Goal: Information Seeking & Learning: Learn about a topic

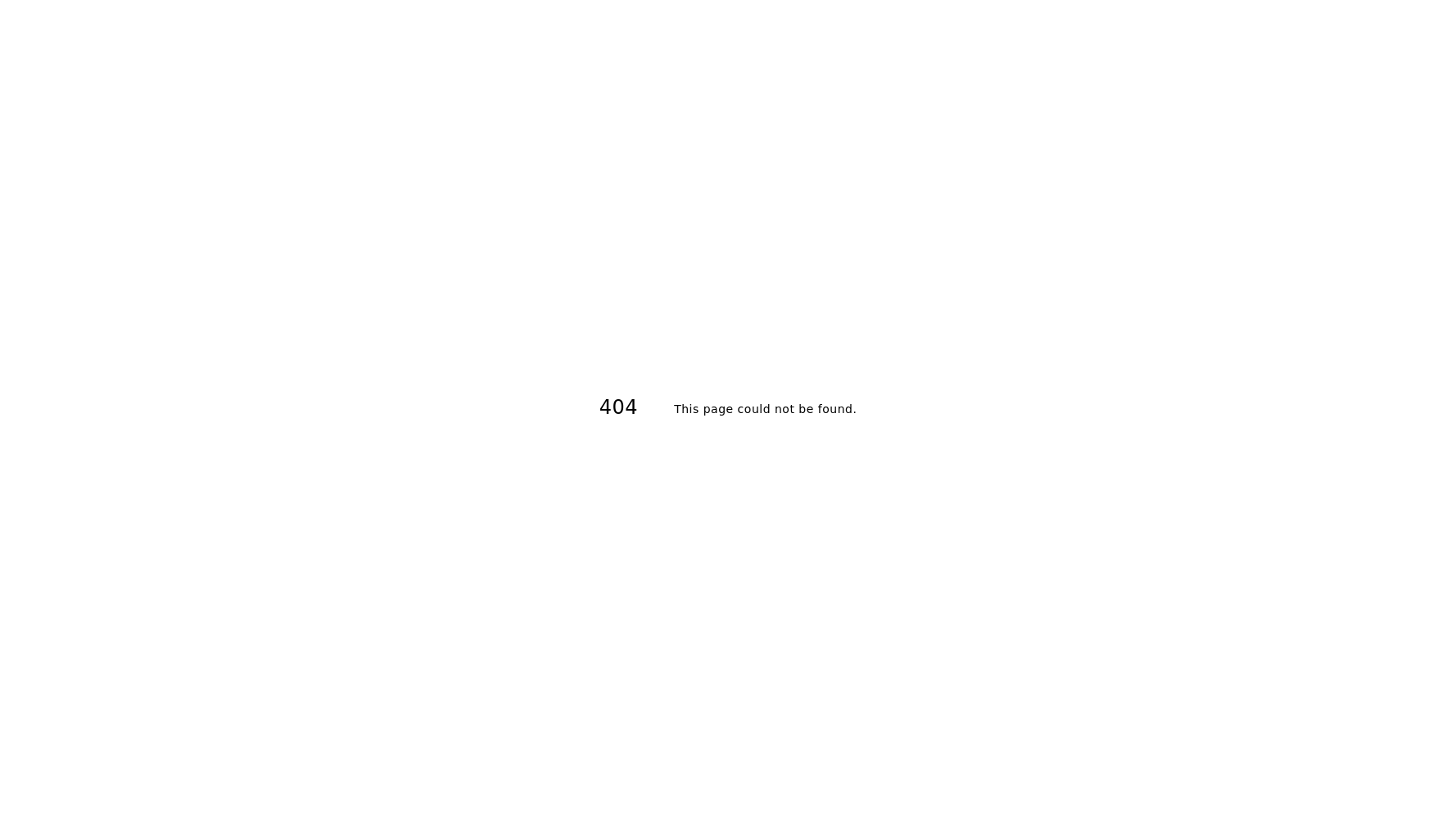
click at [774, 400] on h2 "This page could not be found ." at bounding box center [765, 409] width 182 height 23
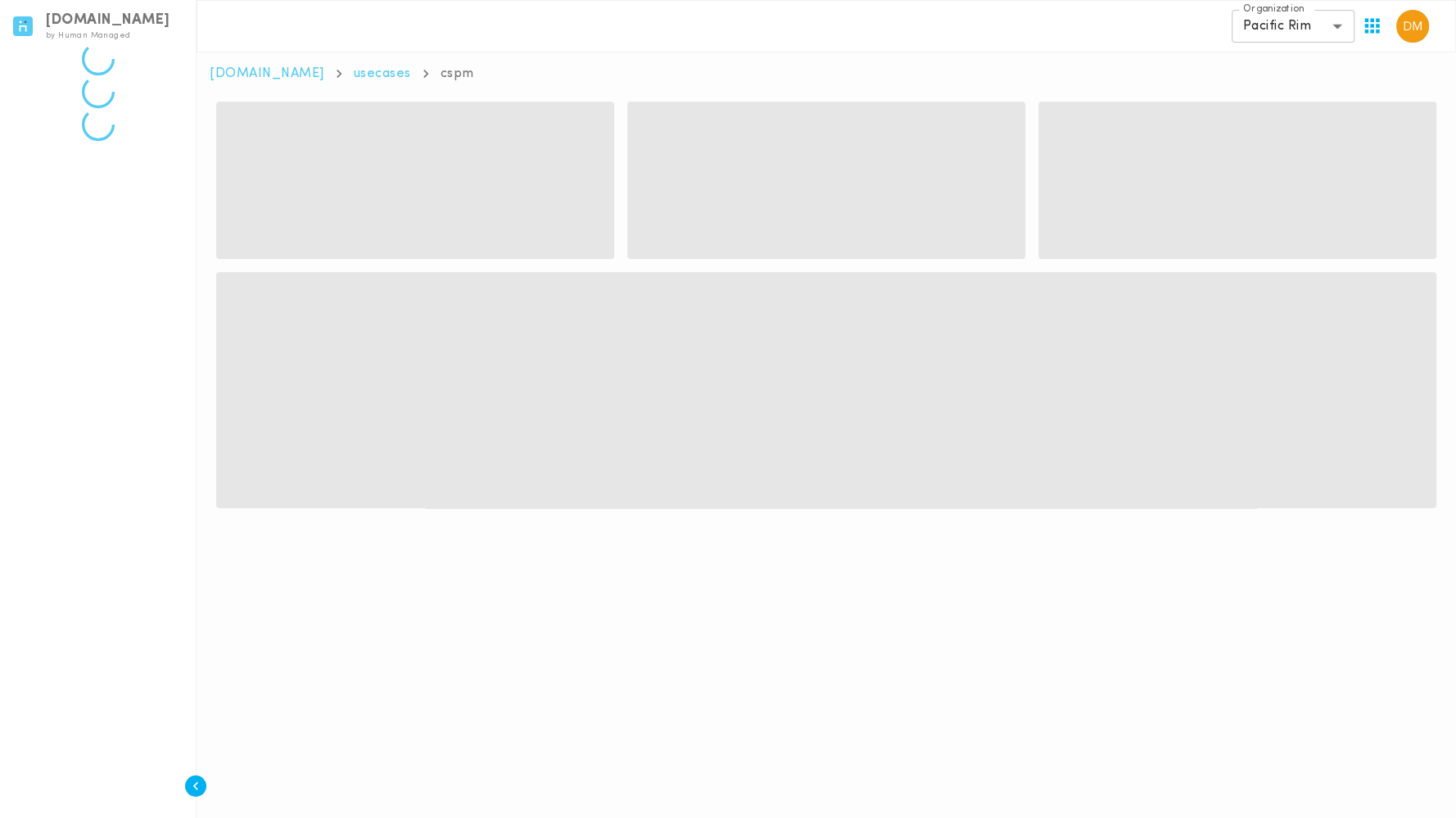
click at [1295, 25] on body "**********" at bounding box center [728, 270] width 1456 height 541
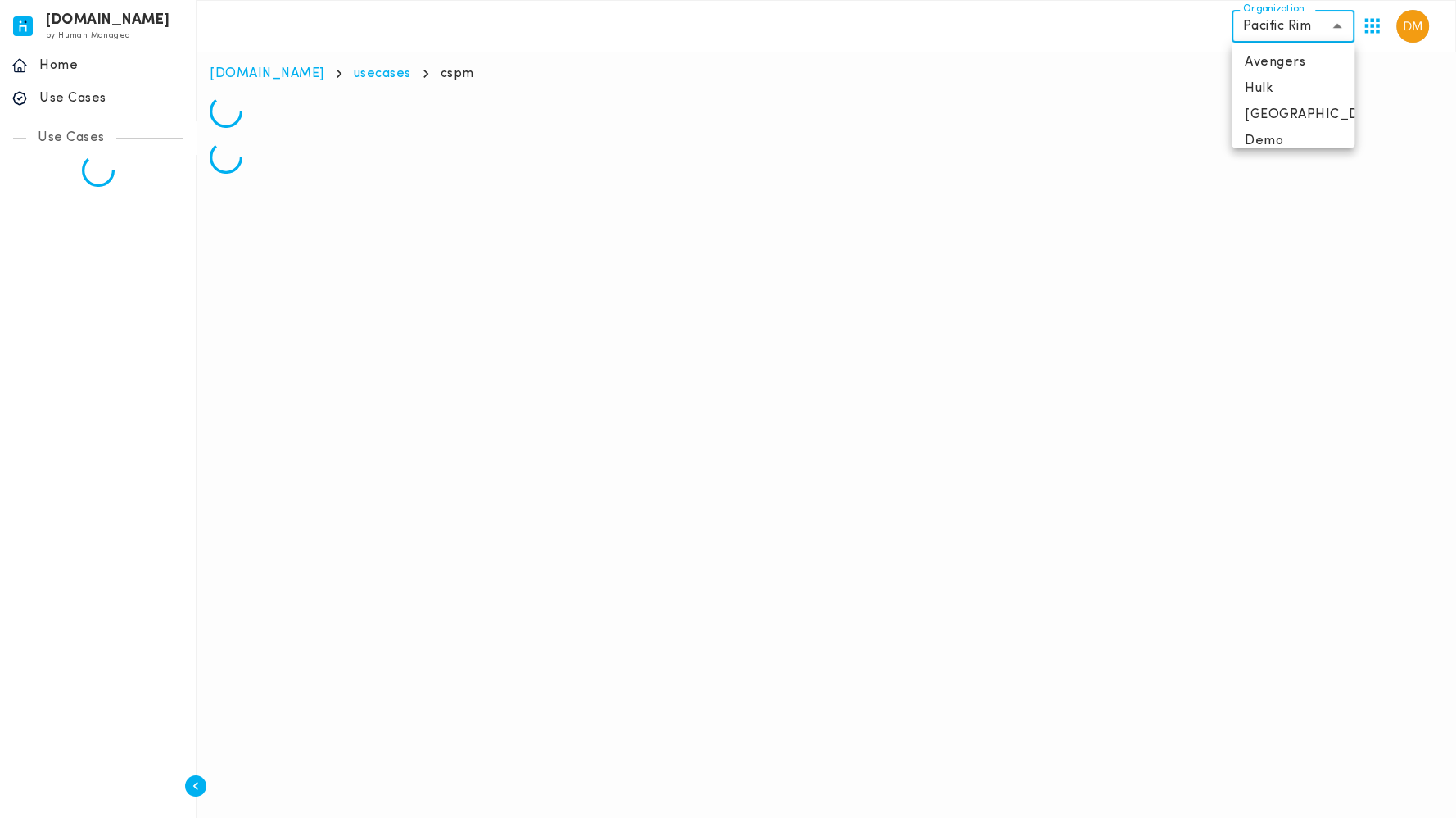
click at [1296, 60] on li "Avengers" at bounding box center [1293, 63] width 123 height 26
type input "**********"
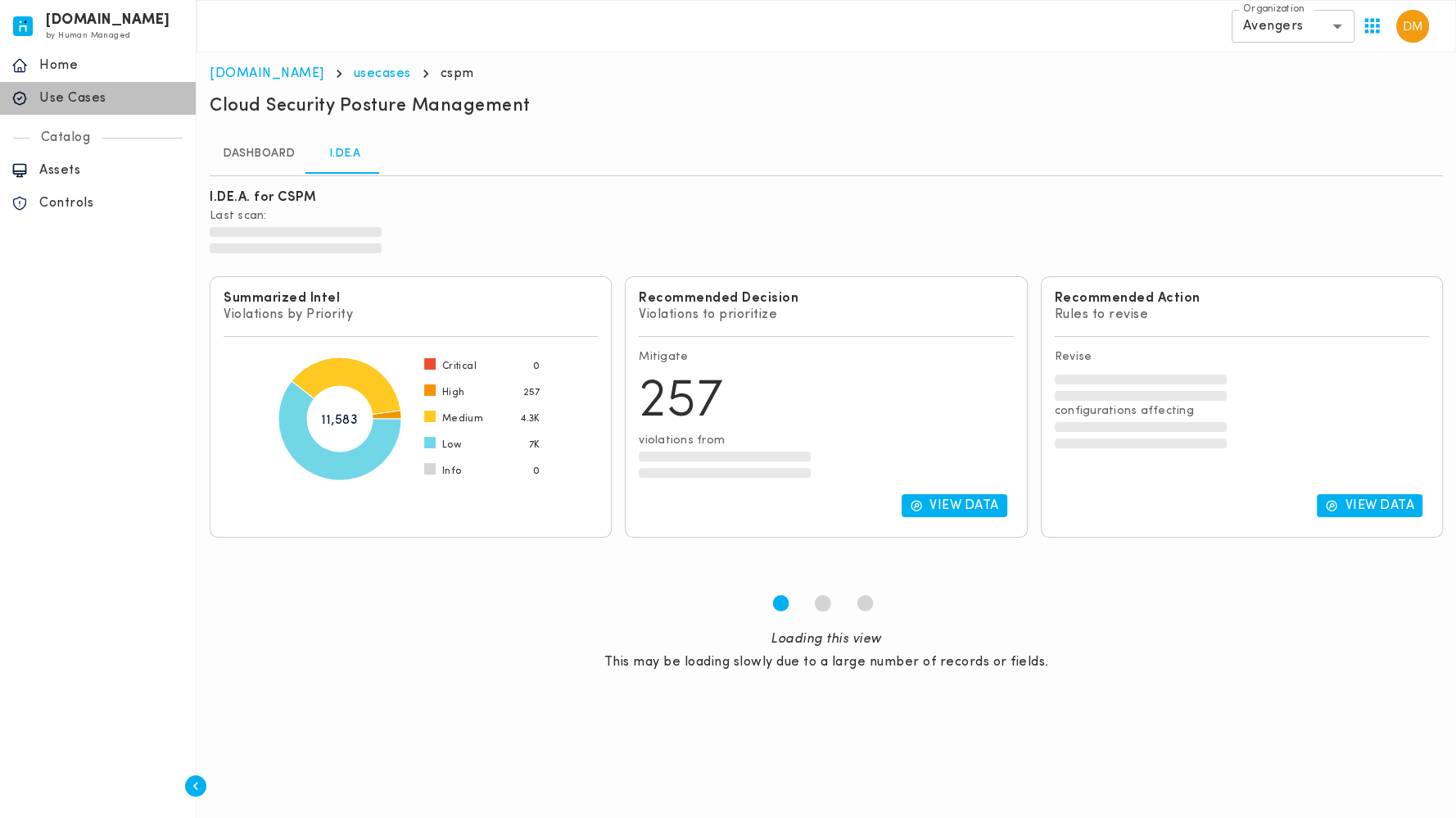
click at [105, 93] on p "Use Cases" at bounding box center [112, 98] width 145 height 17
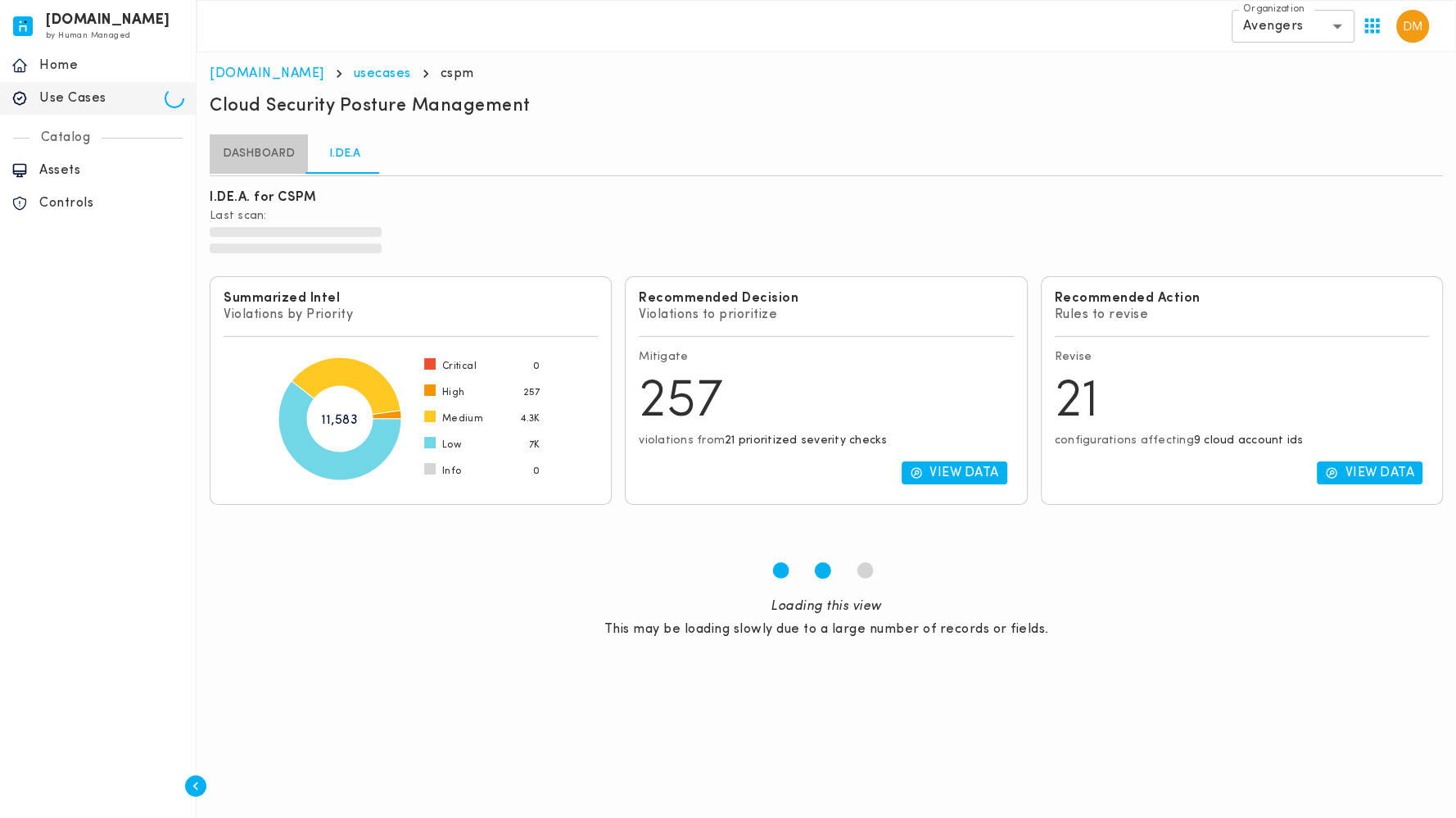
click at [264, 153] on link "Dashboard" at bounding box center [258, 154] width 98 height 40
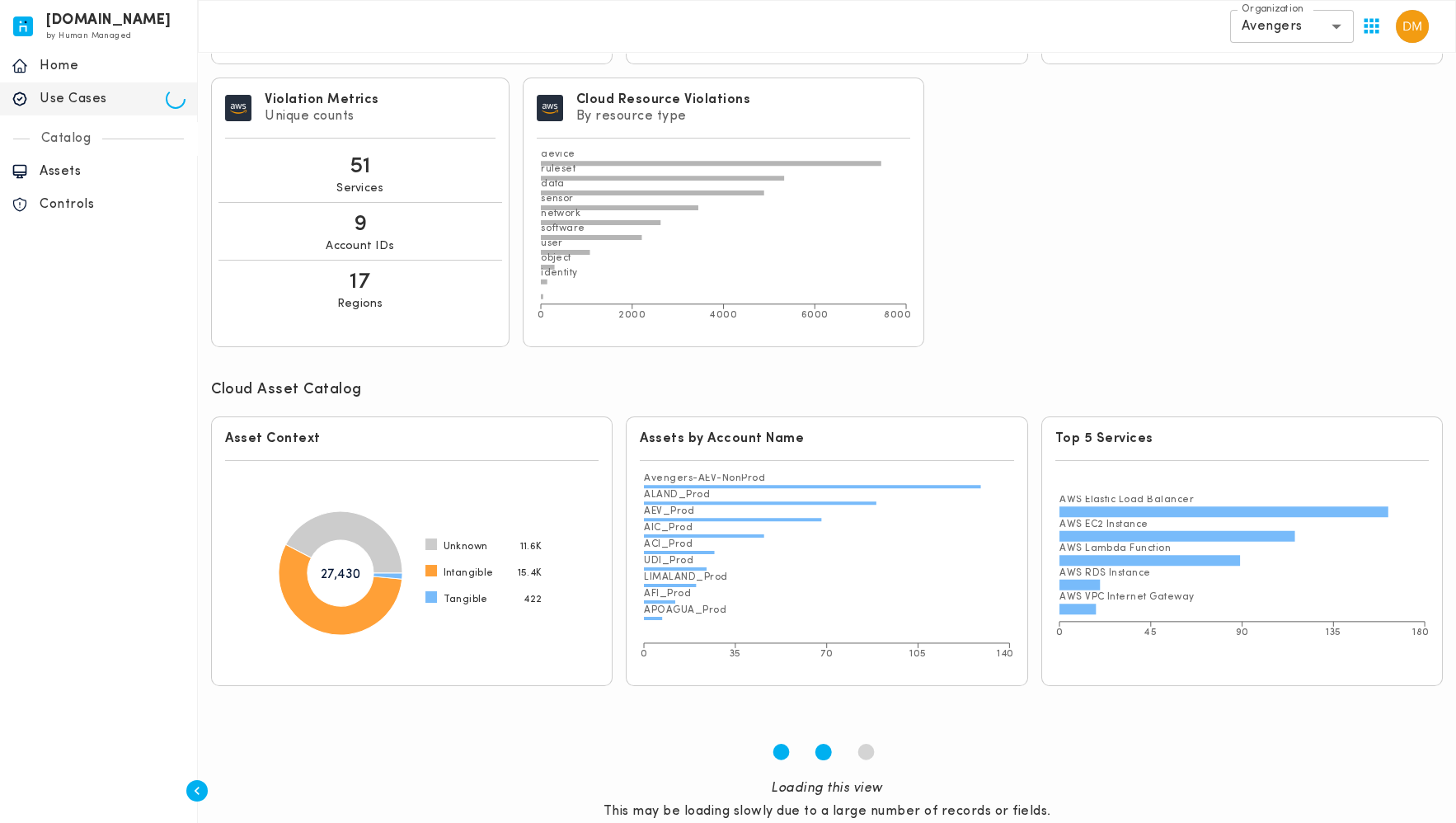
scroll to position [353, 0]
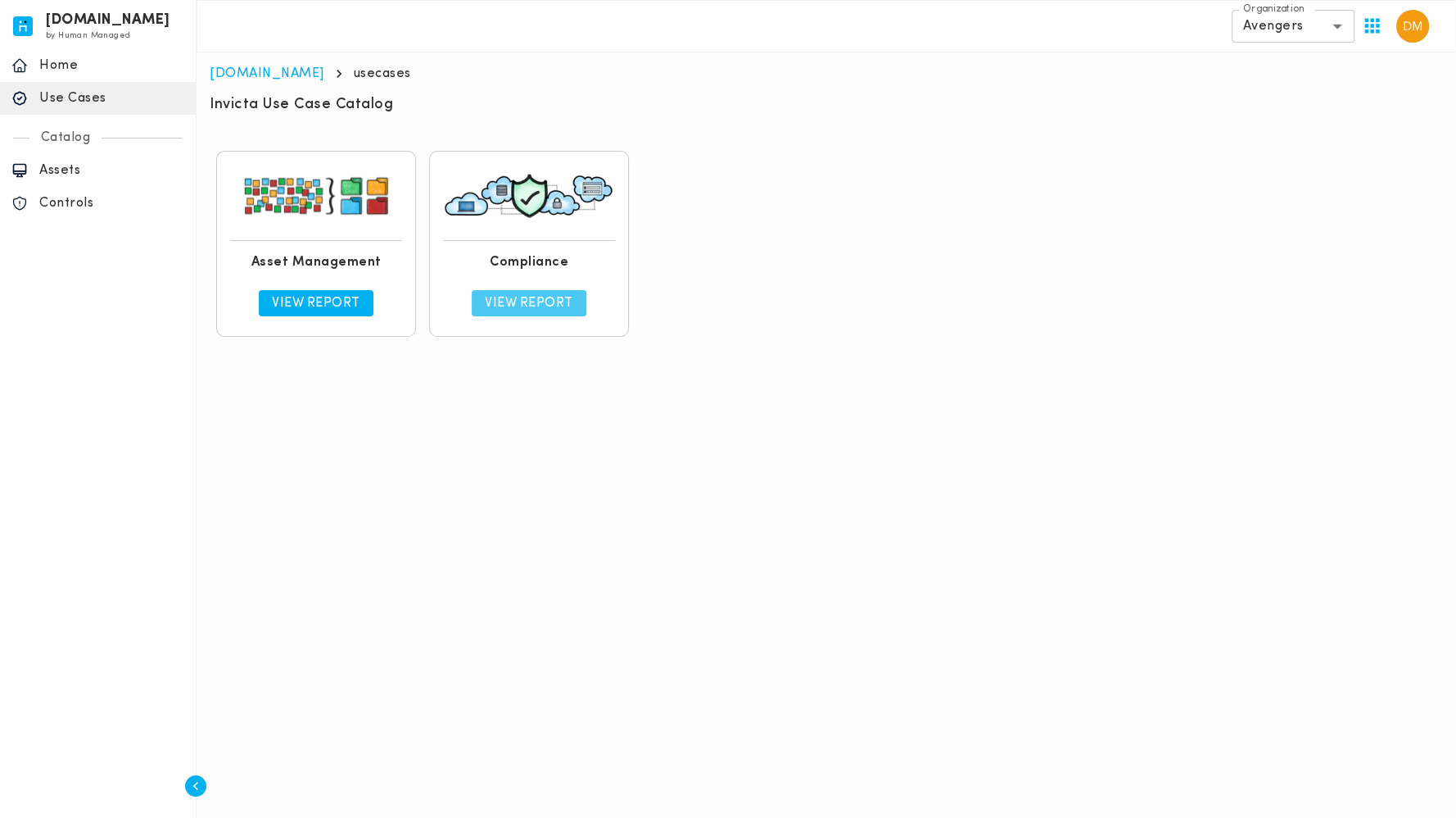
click at [521, 307] on p "View Report" at bounding box center [529, 303] width 88 height 17
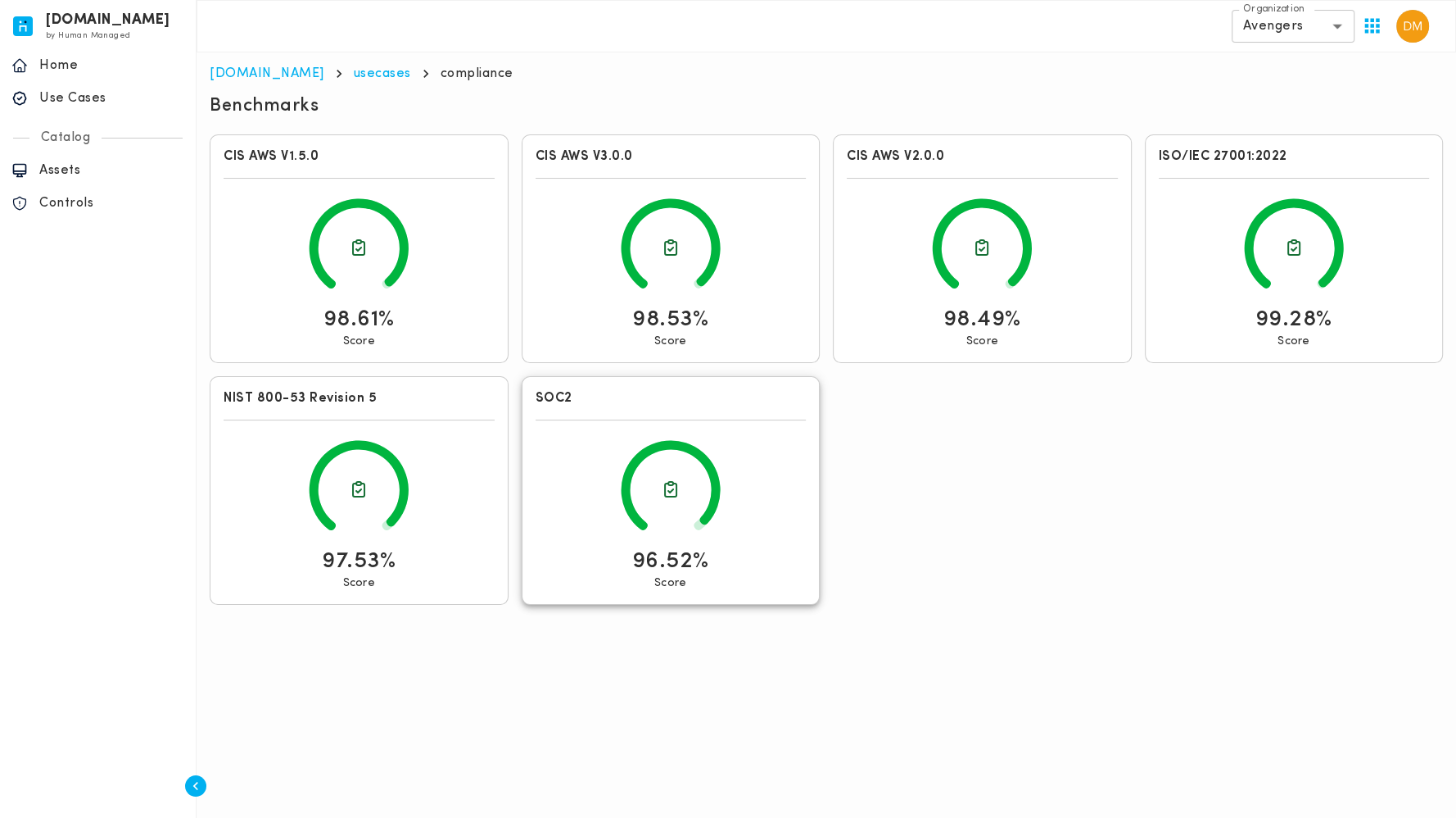
click at [679, 492] on icon at bounding box center [671, 489] width 20 height 20
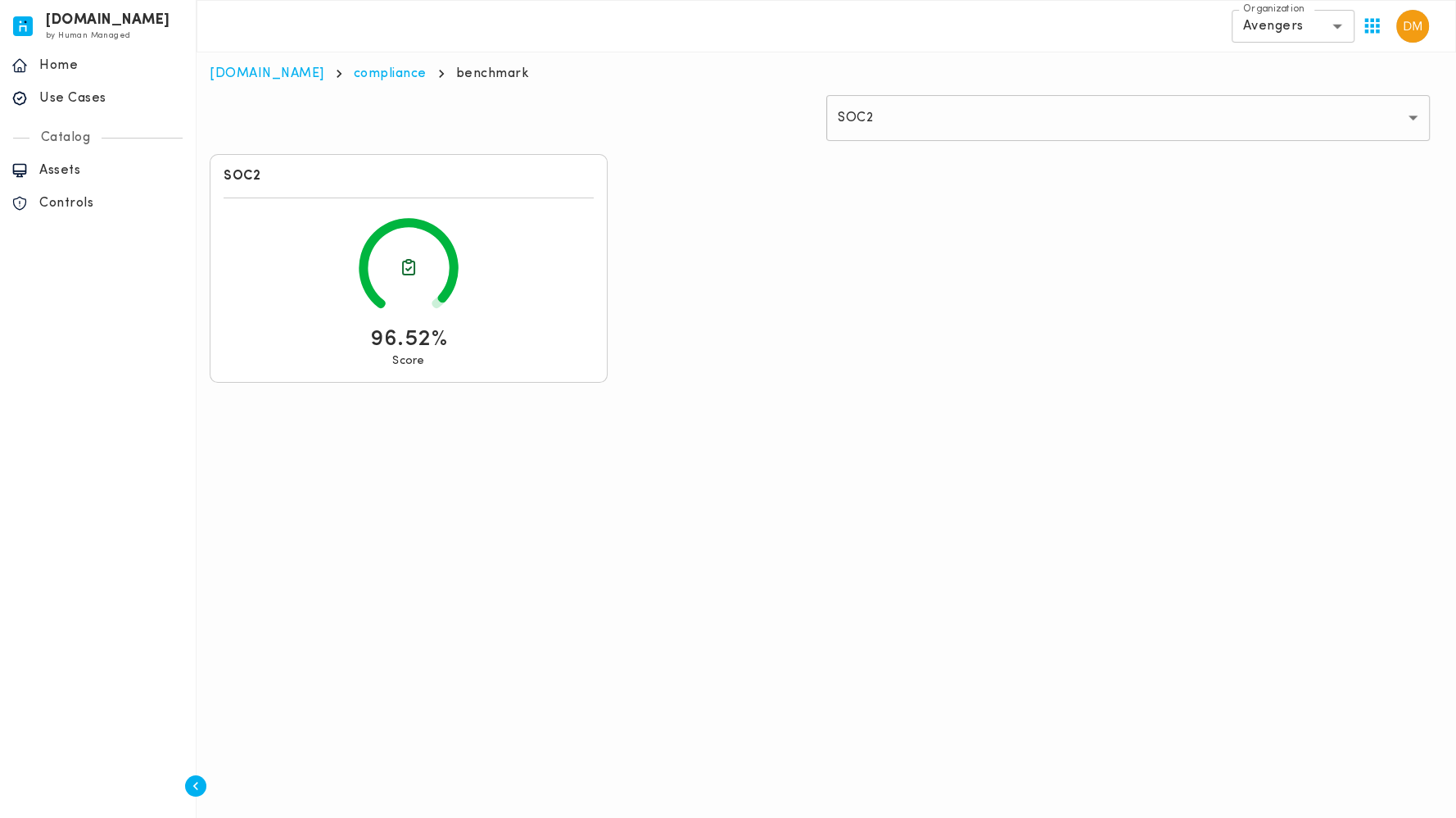
click at [436, 286] on icon at bounding box center [408, 267] width 370 height 113
click at [1326, 129] on body "invicta.io by Human Managed {"resourceSet":[{"resourceId":"invicta-io/web/nav-s…" at bounding box center [728, 204] width 1456 height 409
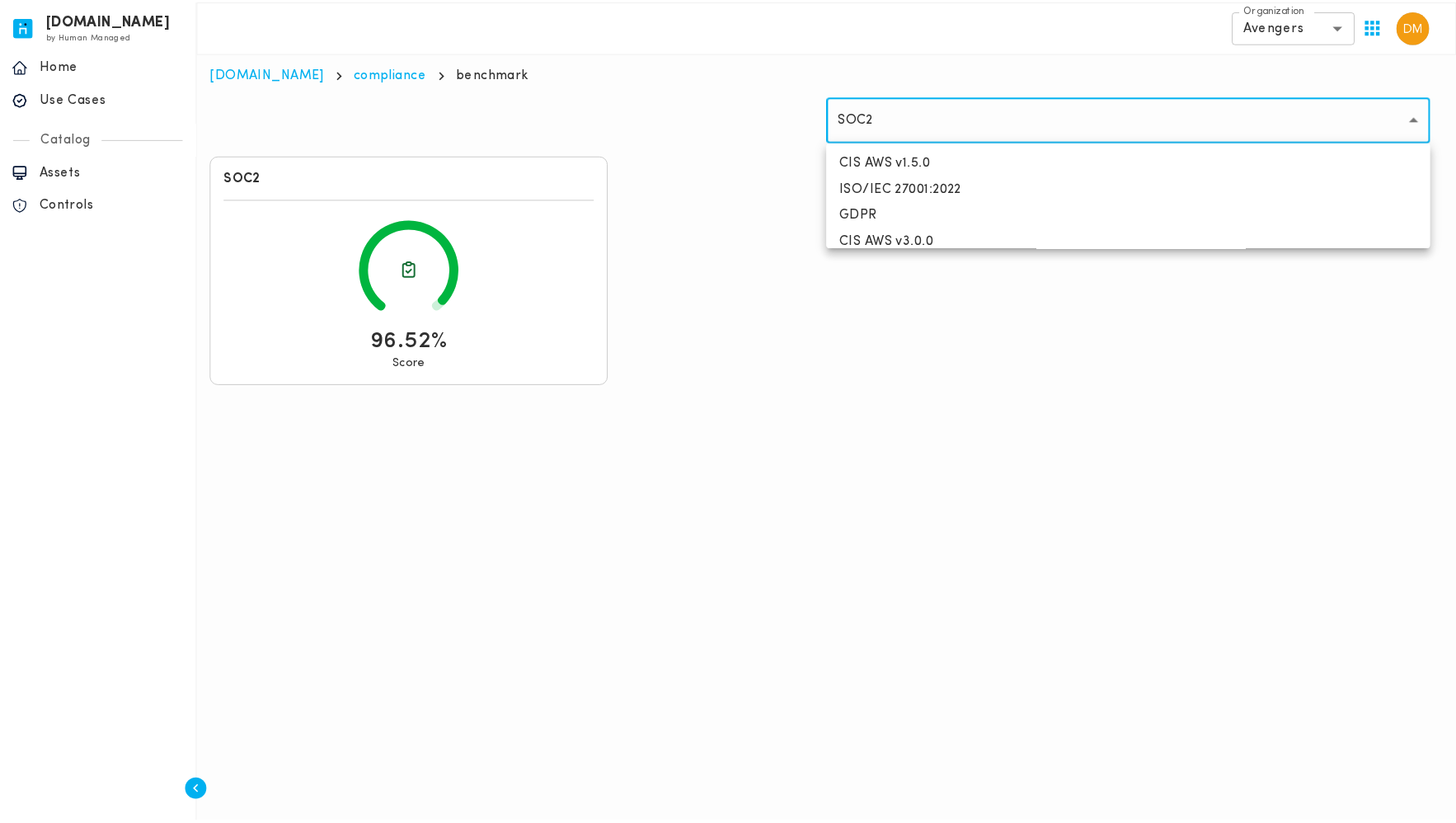
scroll to position [198, 0]
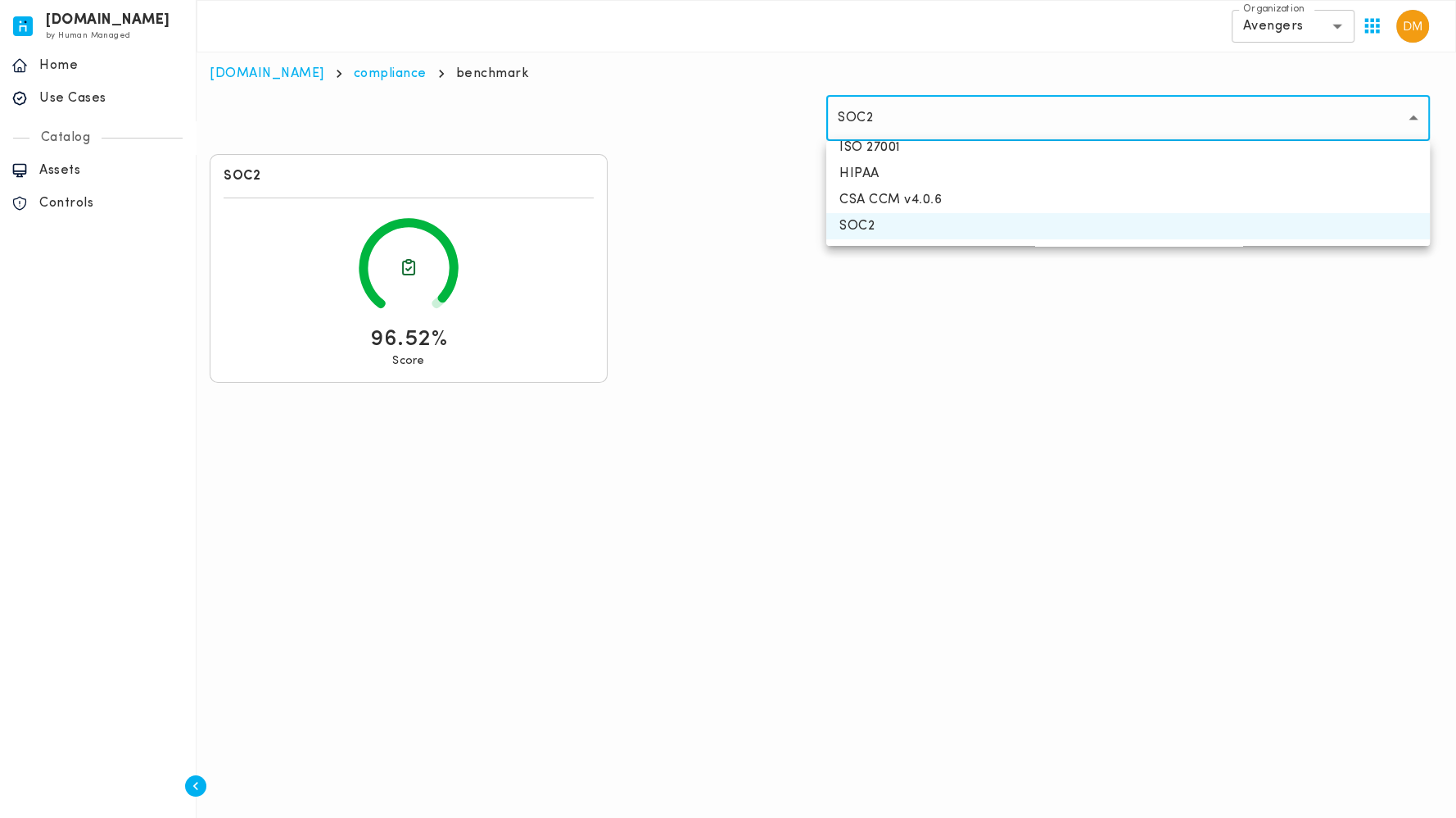
click at [999, 348] on div at bounding box center [728, 409] width 1456 height 818
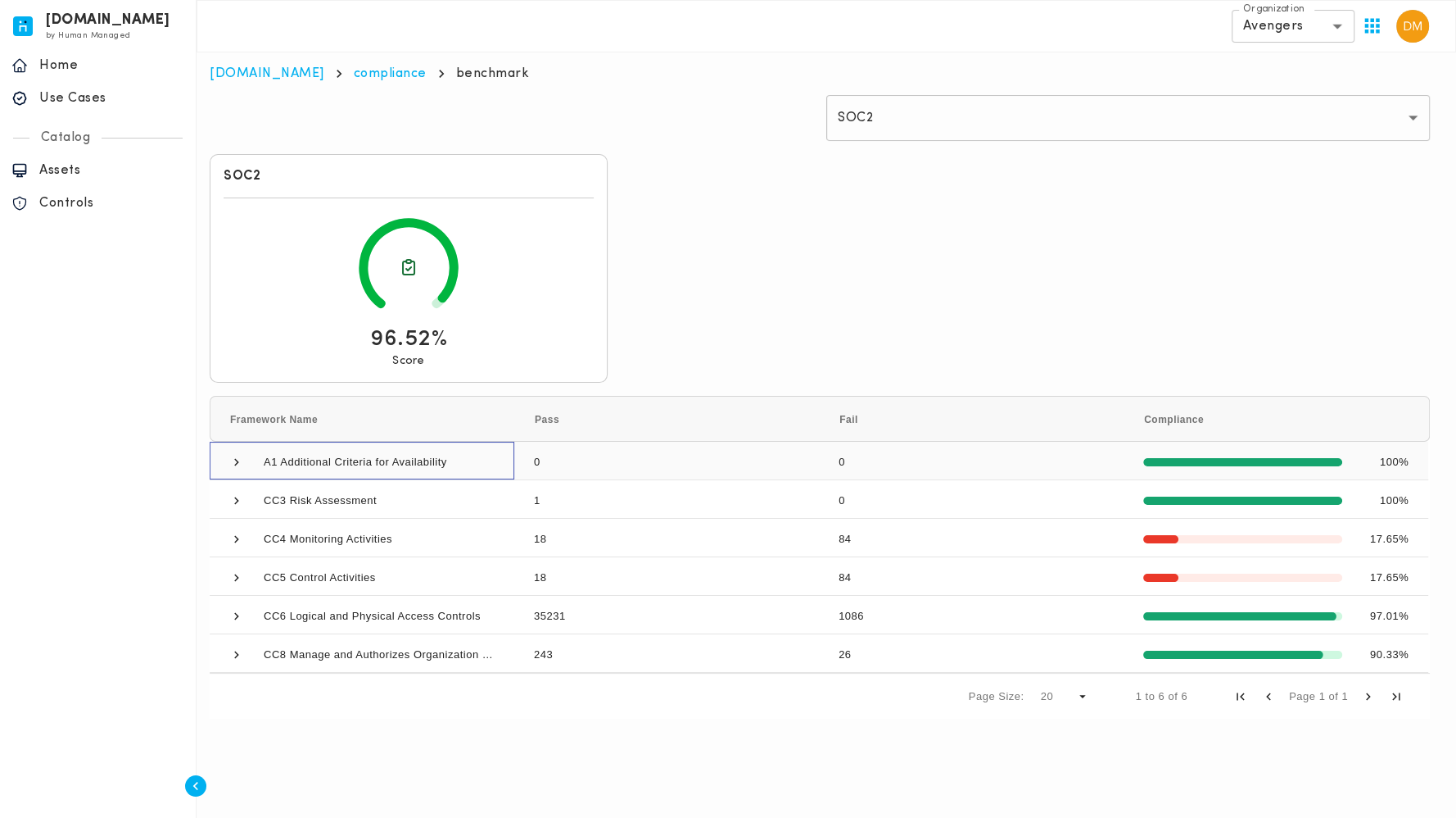
click at [238, 464] on span at bounding box center [237, 462] width 15 height 15
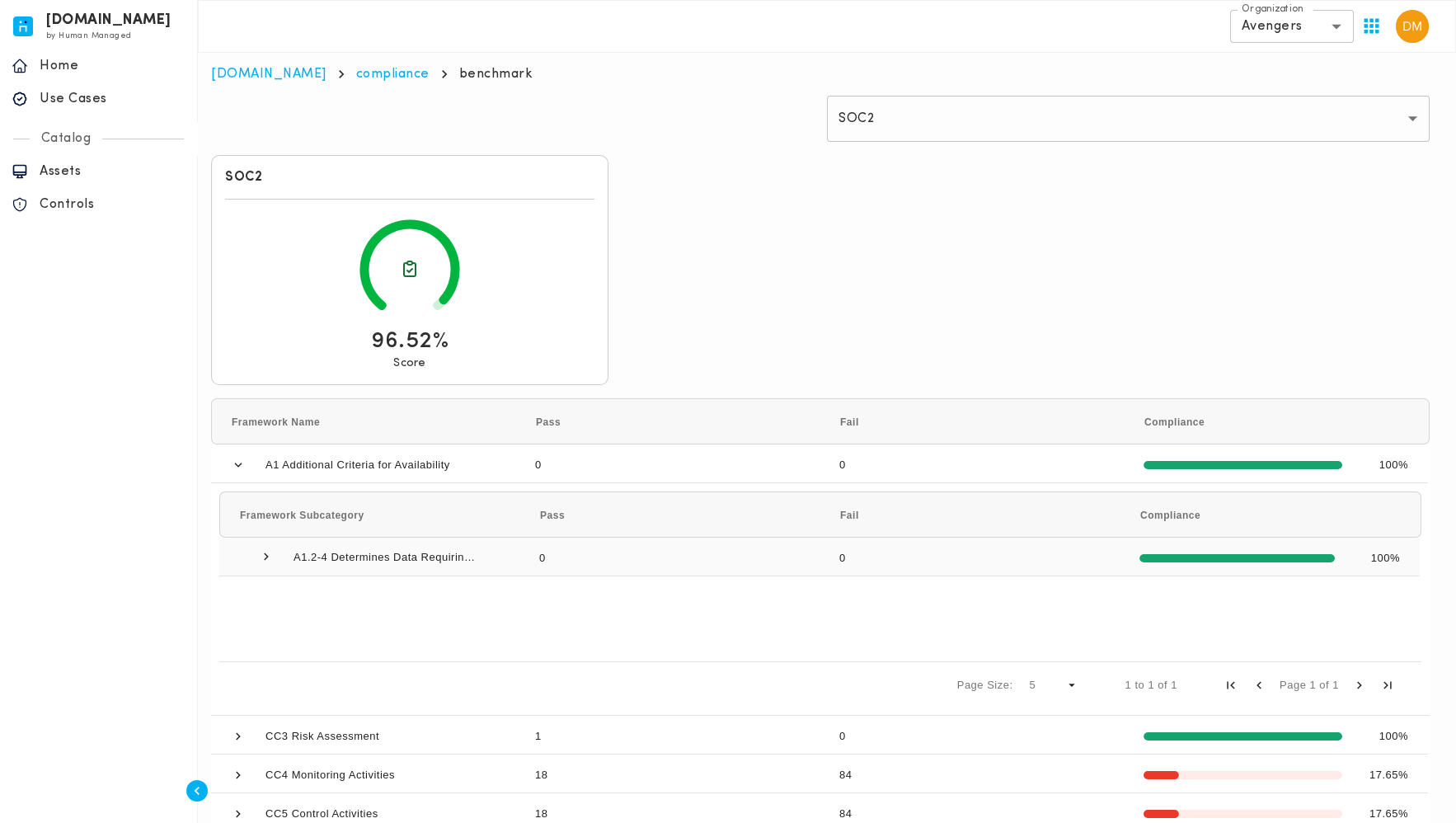
click at [263, 559] on span at bounding box center [267, 556] width 15 height 15
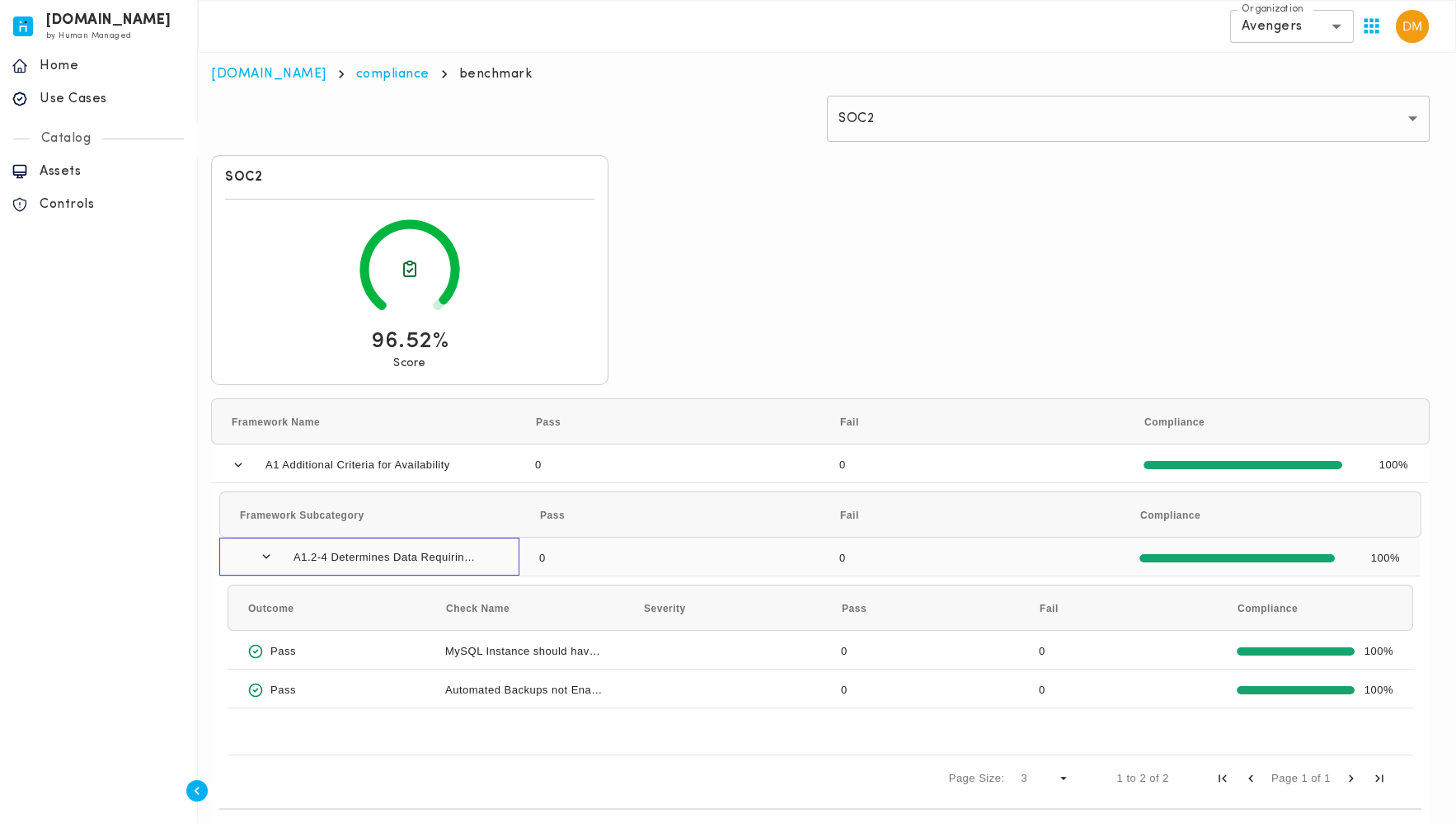
click at [263, 559] on span at bounding box center [267, 556] width 15 height 15
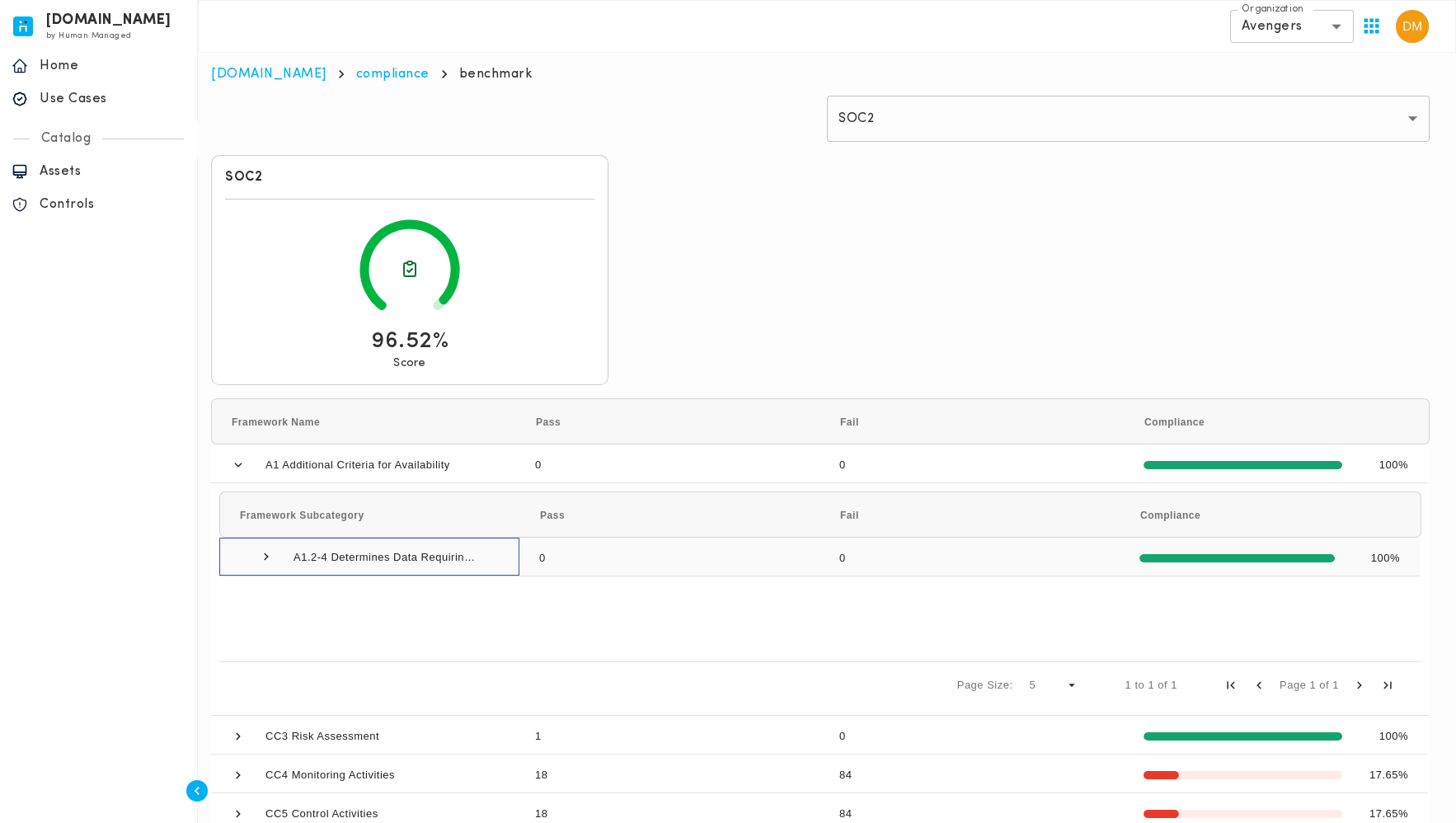
click at [256, 553] on span "A1.2-4 Determines Data Requiring Backup" at bounding box center [370, 556] width 261 height 37
click at [262, 554] on span at bounding box center [267, 556] width 15 height 15
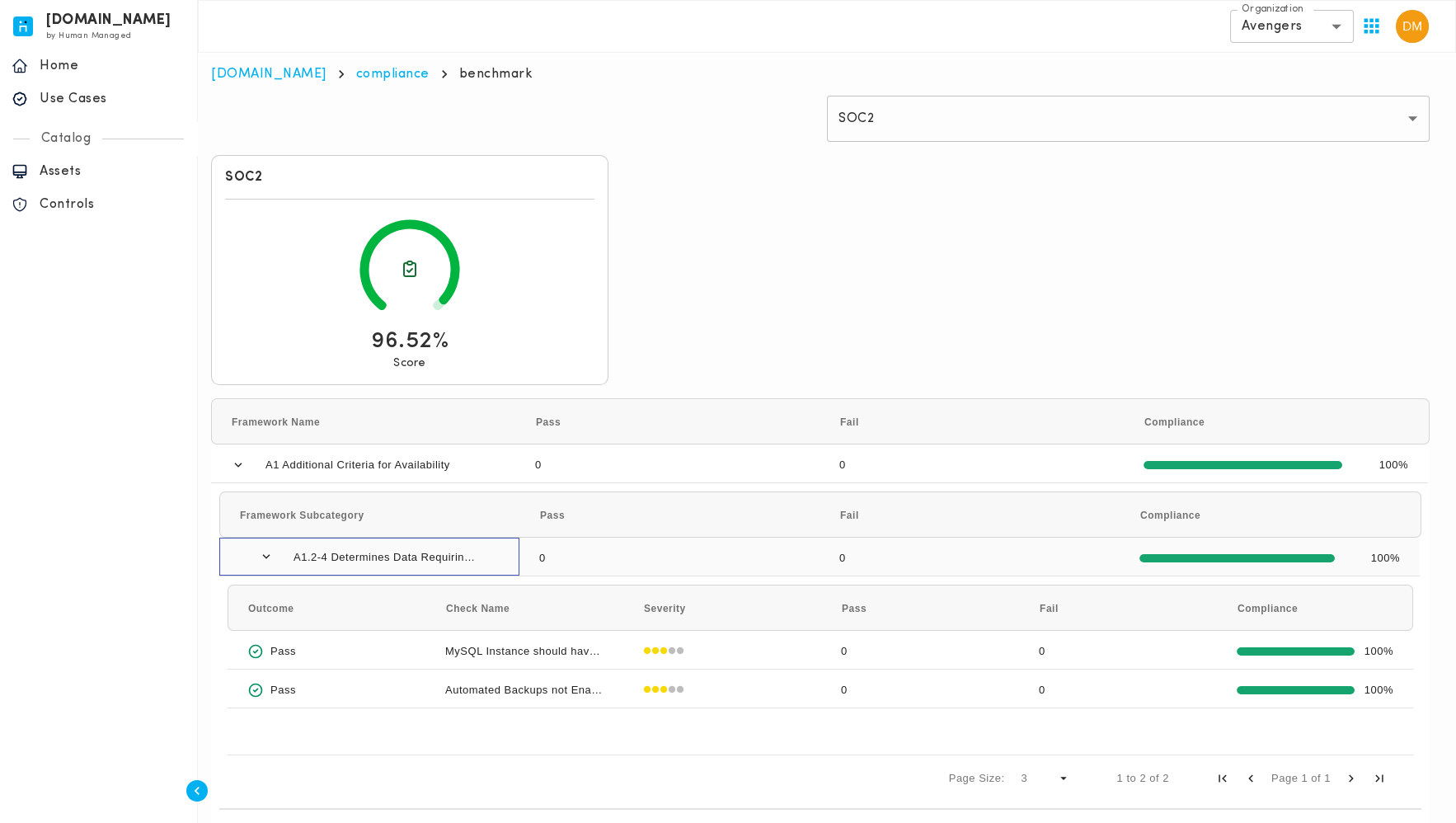
click at [272, 556] on span at bounding box center [267, 556] width 15 height 15
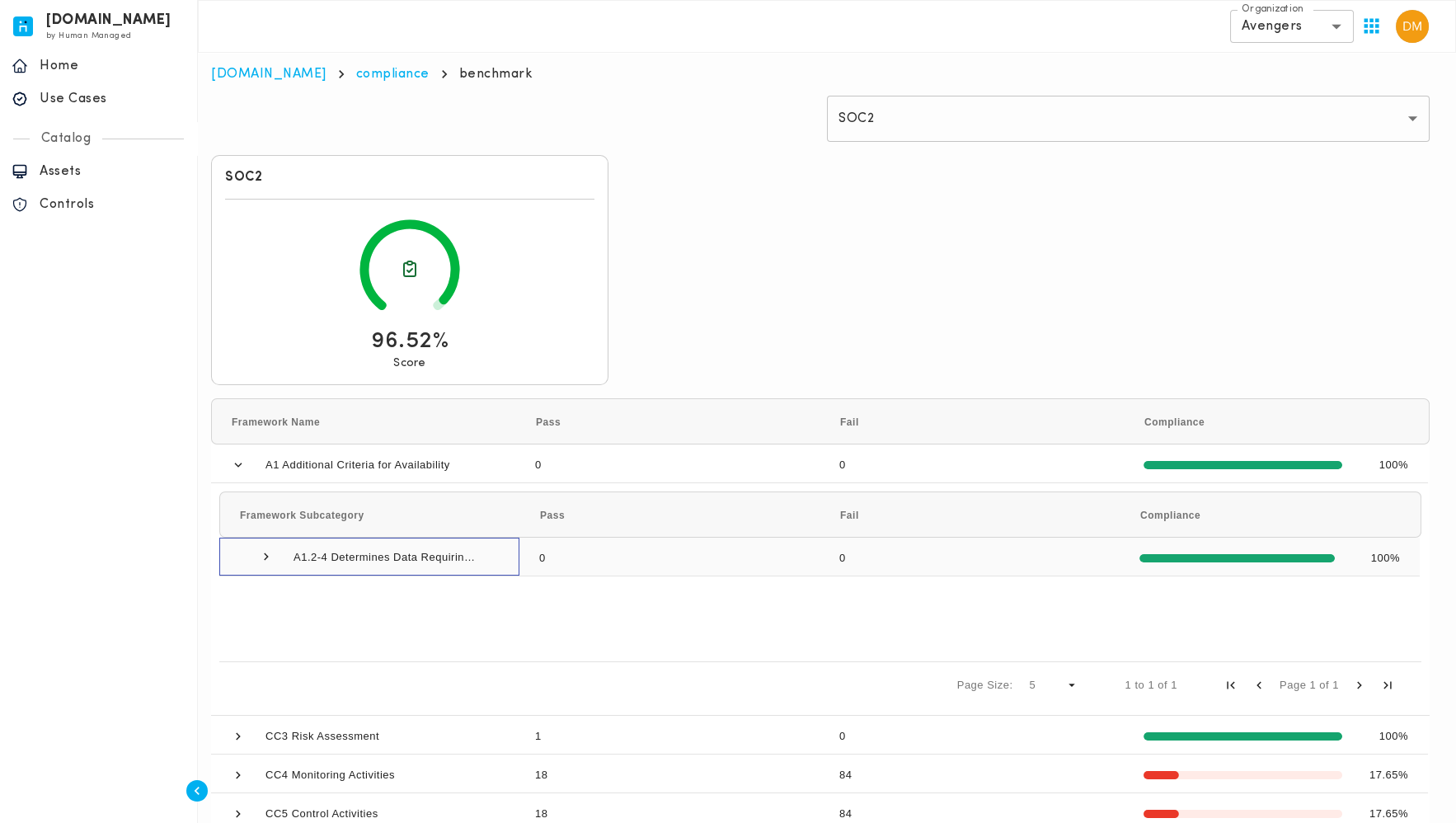
click at [272, 556] on span at bounding box center [267, 556] width 15 height 15
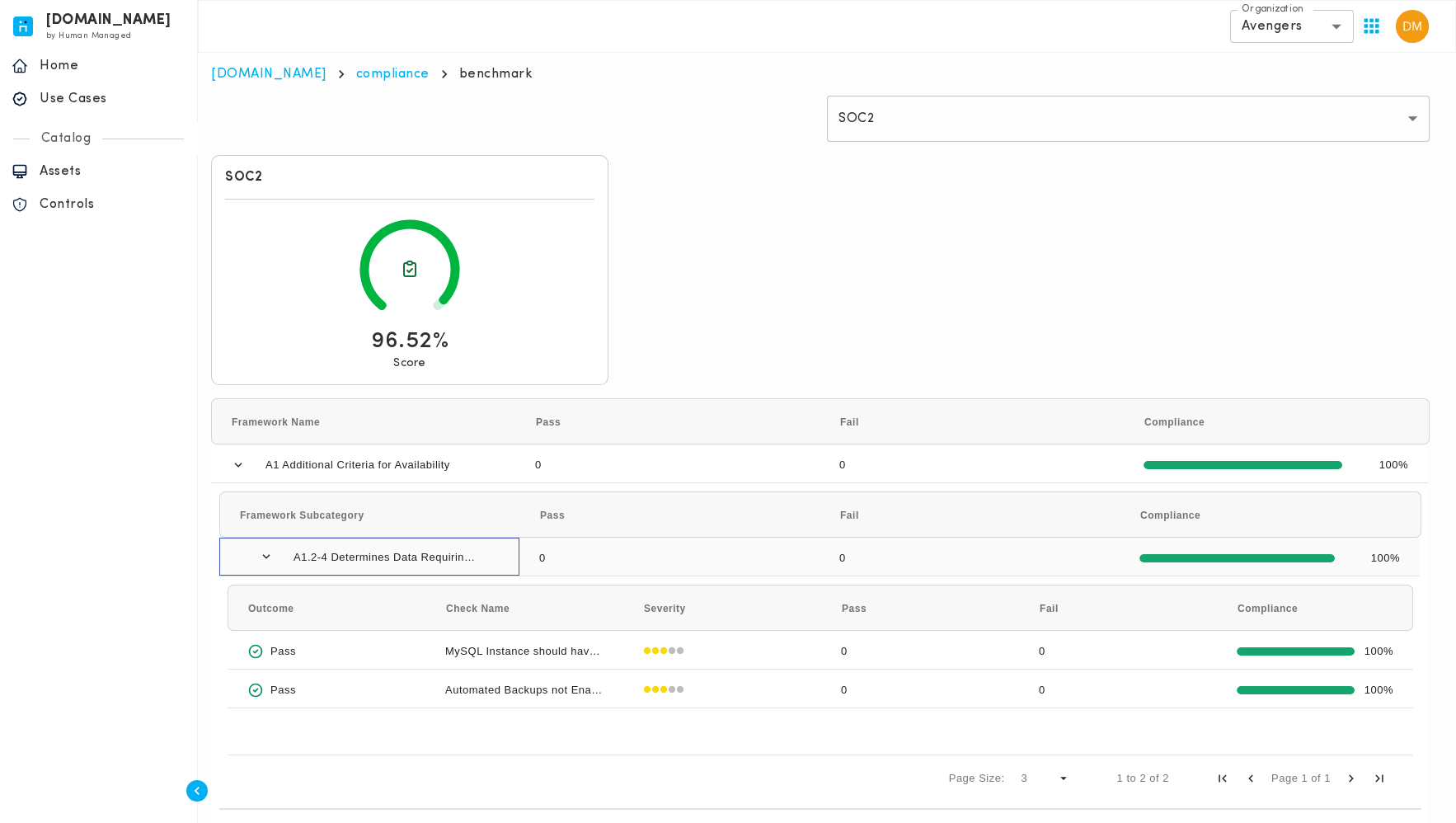
click at [271, 561] on span at bounding box center [267, 556] width 15 height 15
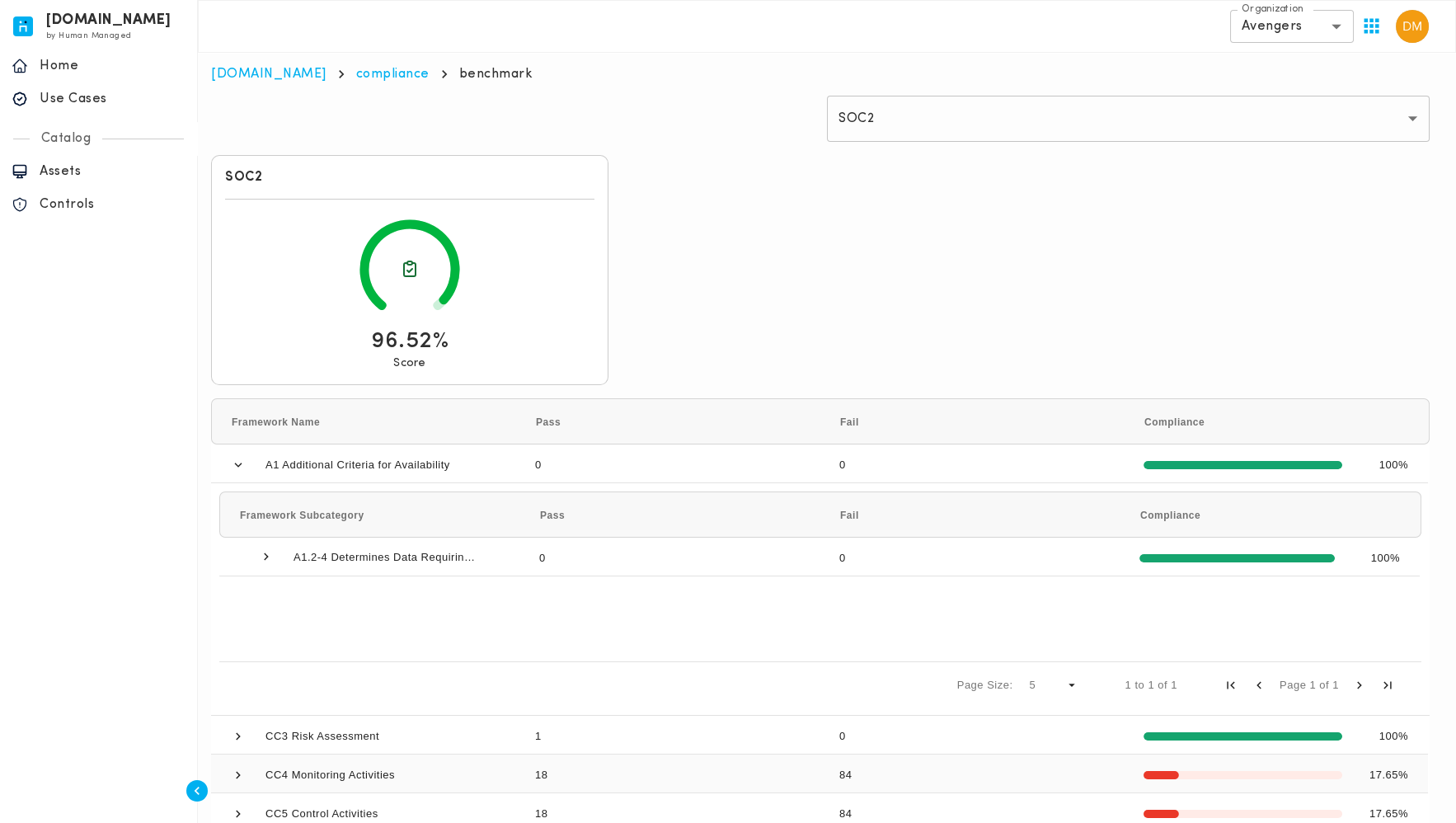
click at [231, 761] on span at bounding box center [238, 774] width 15 height 39
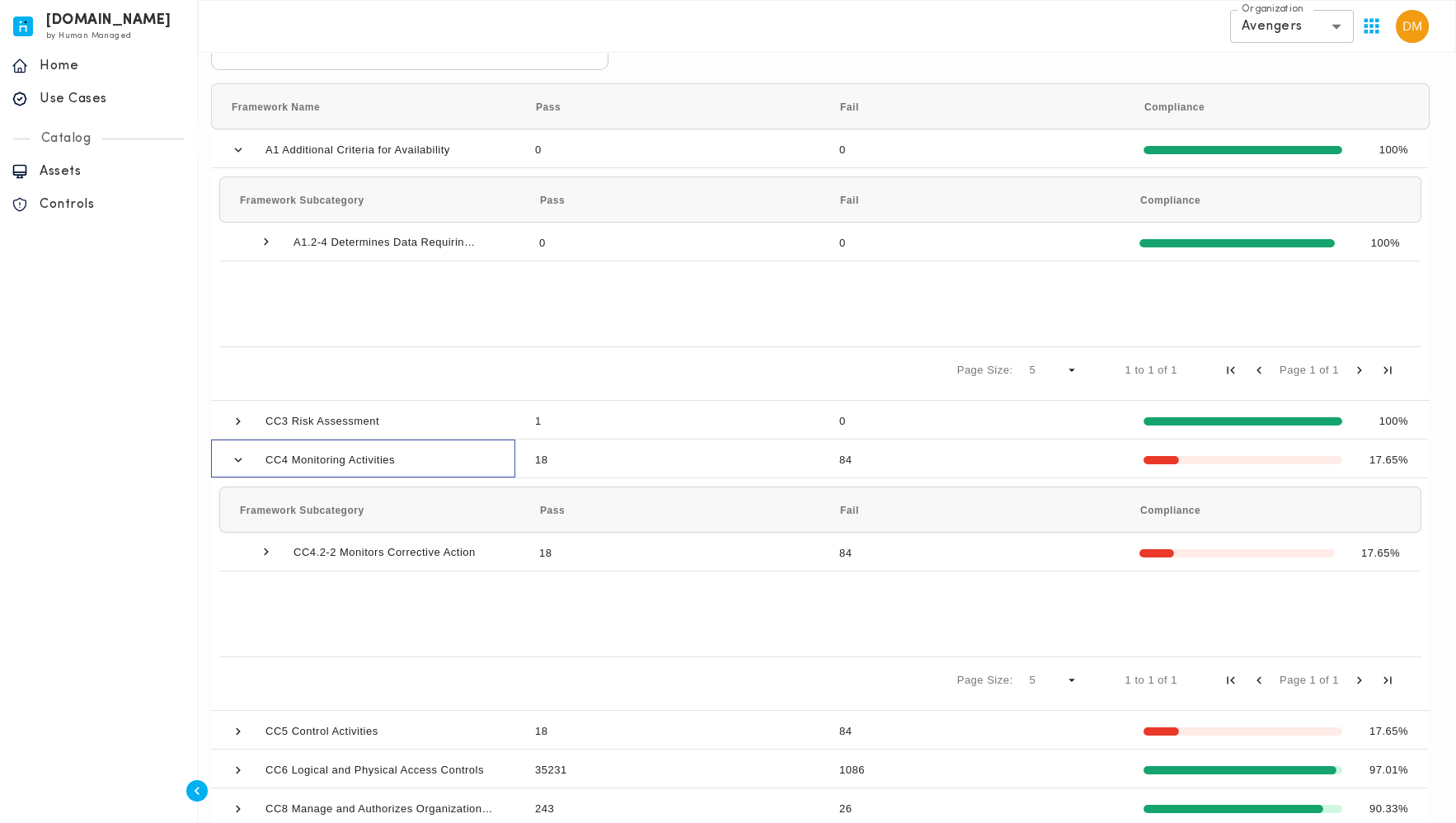
scroll to position [341, 0]
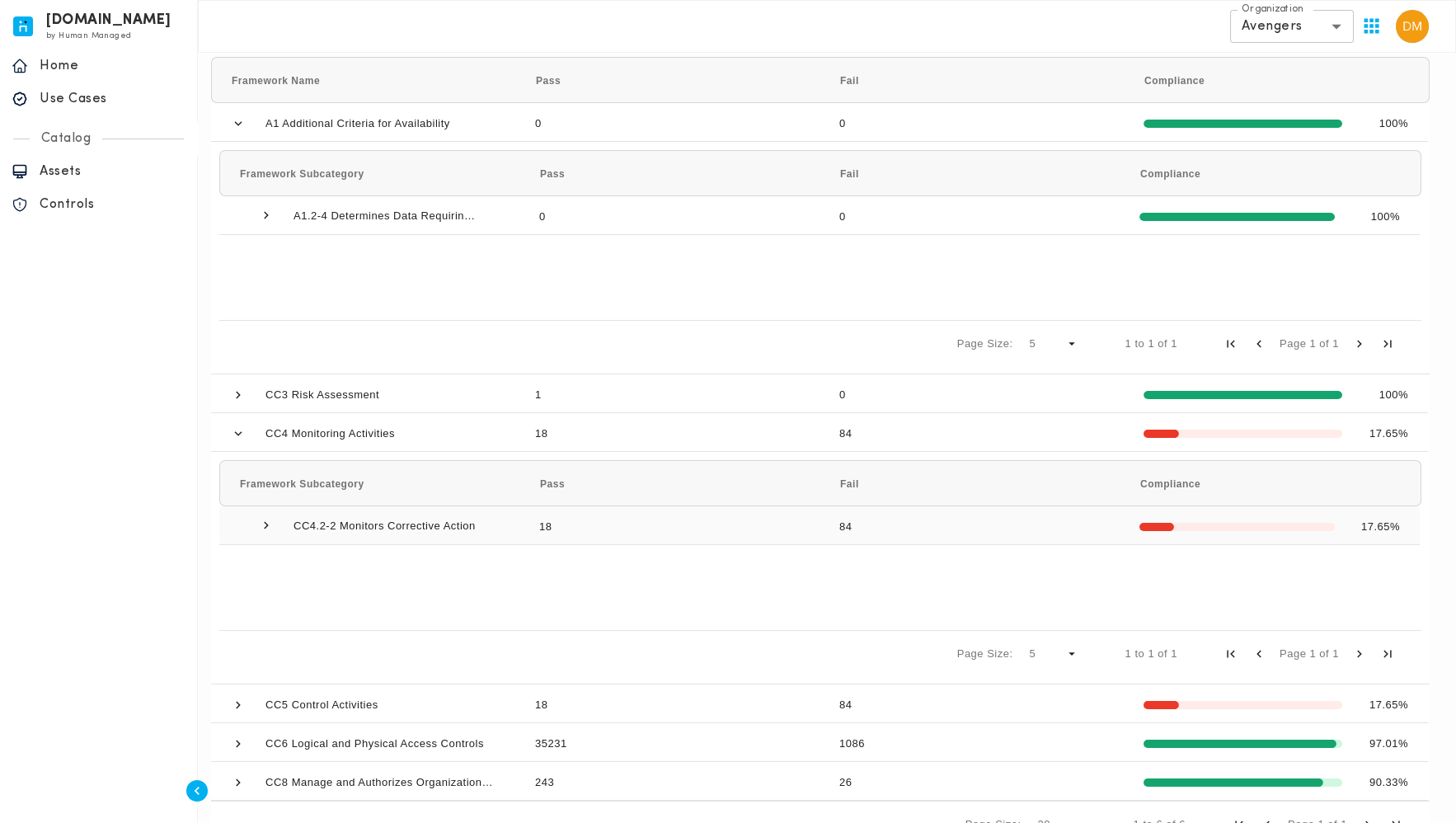
click at [266, 521] on span at bounding box center [267, 525] width 15 height 15
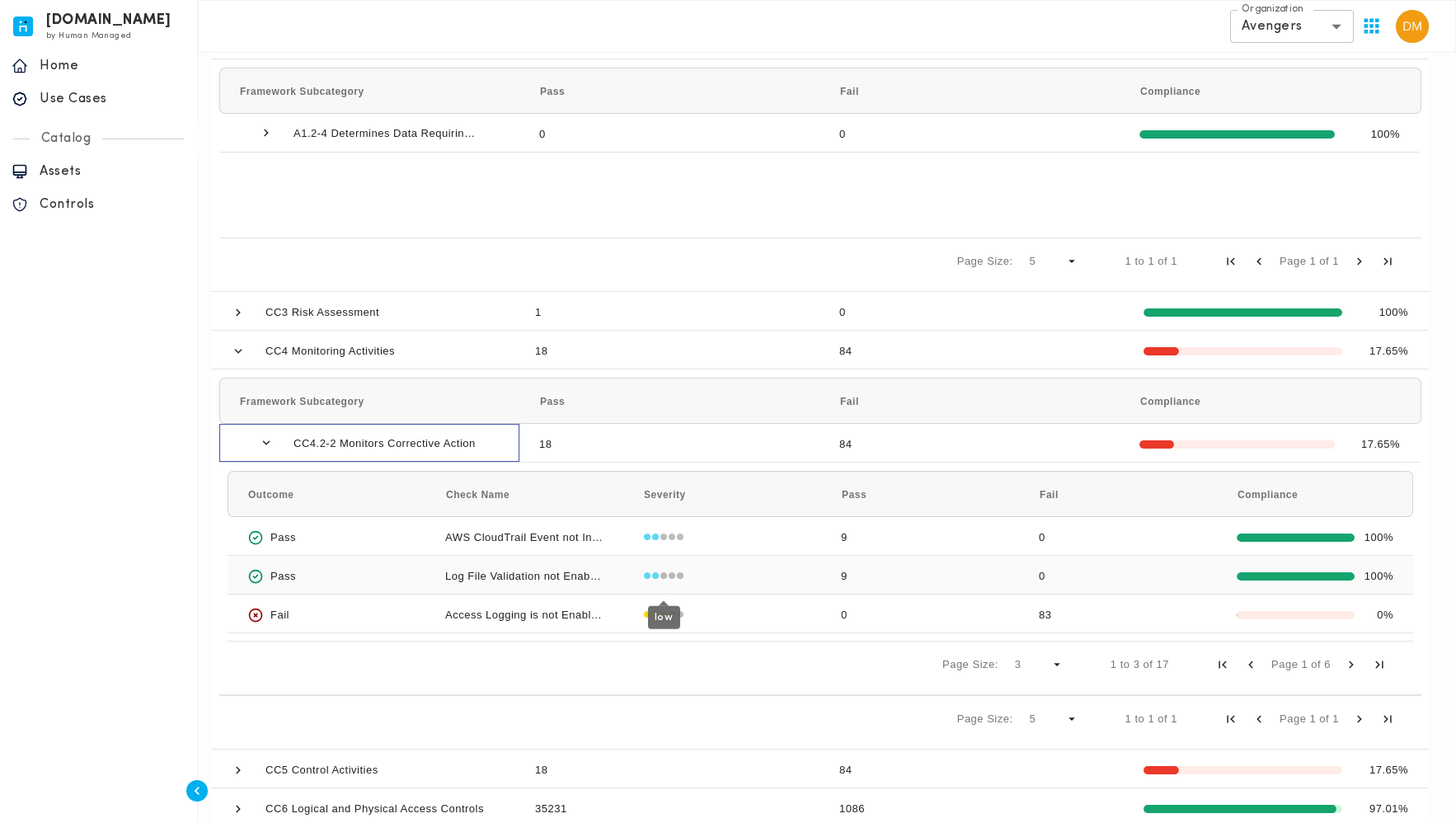
scroll to position [429, 0]
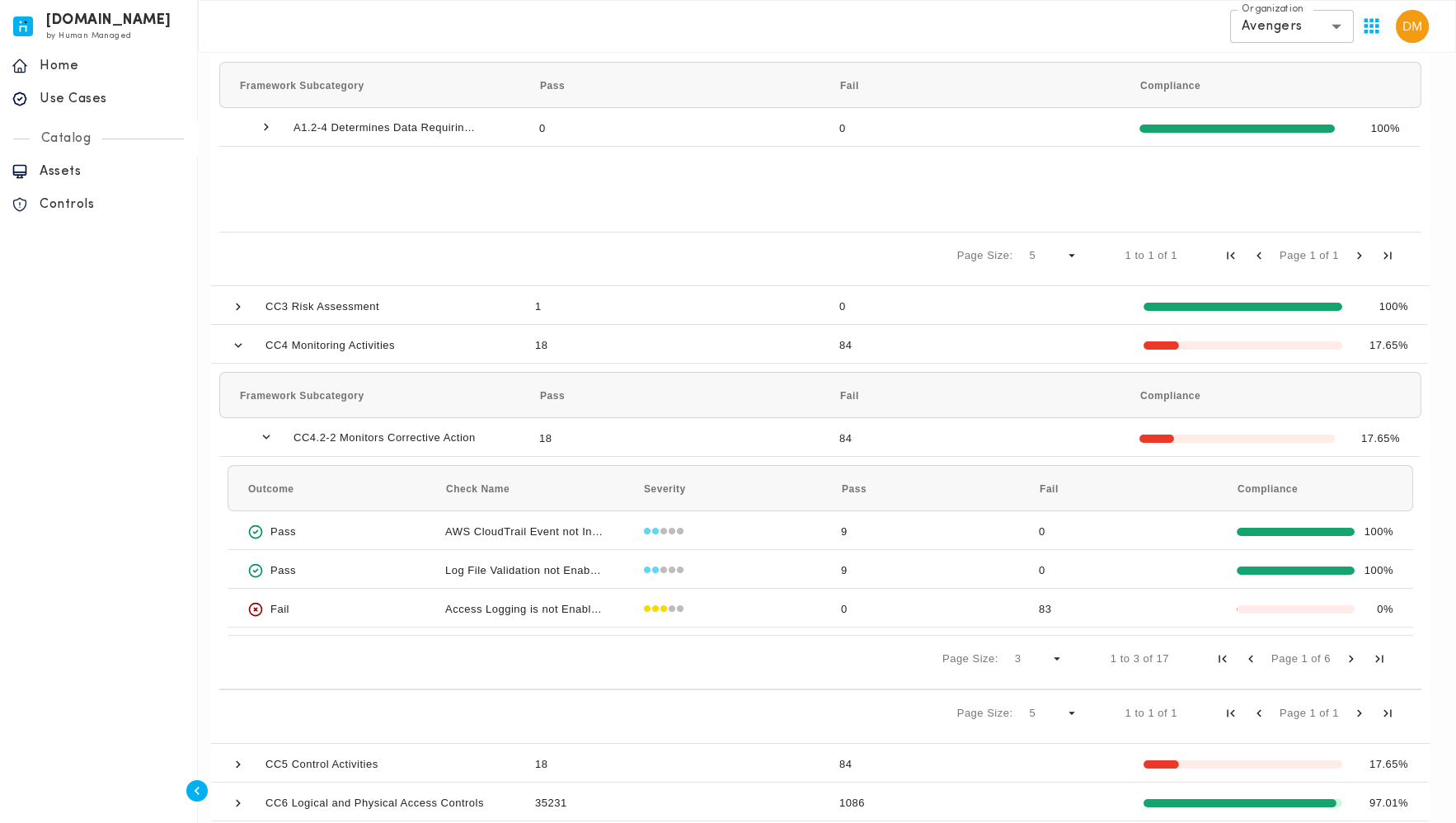
click at [1348, 655] on span "Next Page" at bounding box center [1351, 659] width 15 height 15
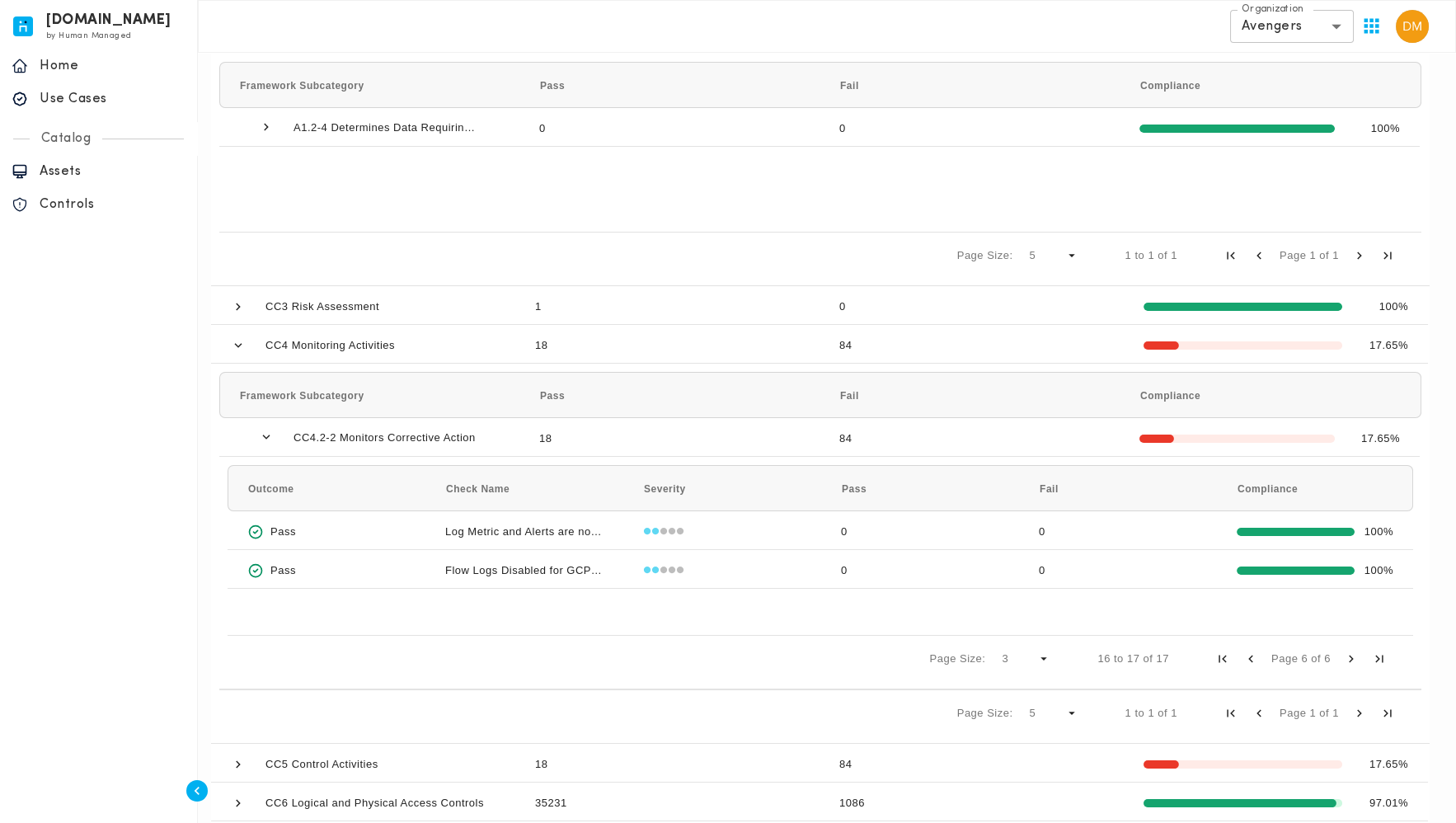
click at [1348, 655] on span "Next Page" at bounding box center [1351, 659] width 15 height 15
click at [401, 488] on span at bounding box center [399, 489] width 15 height 15
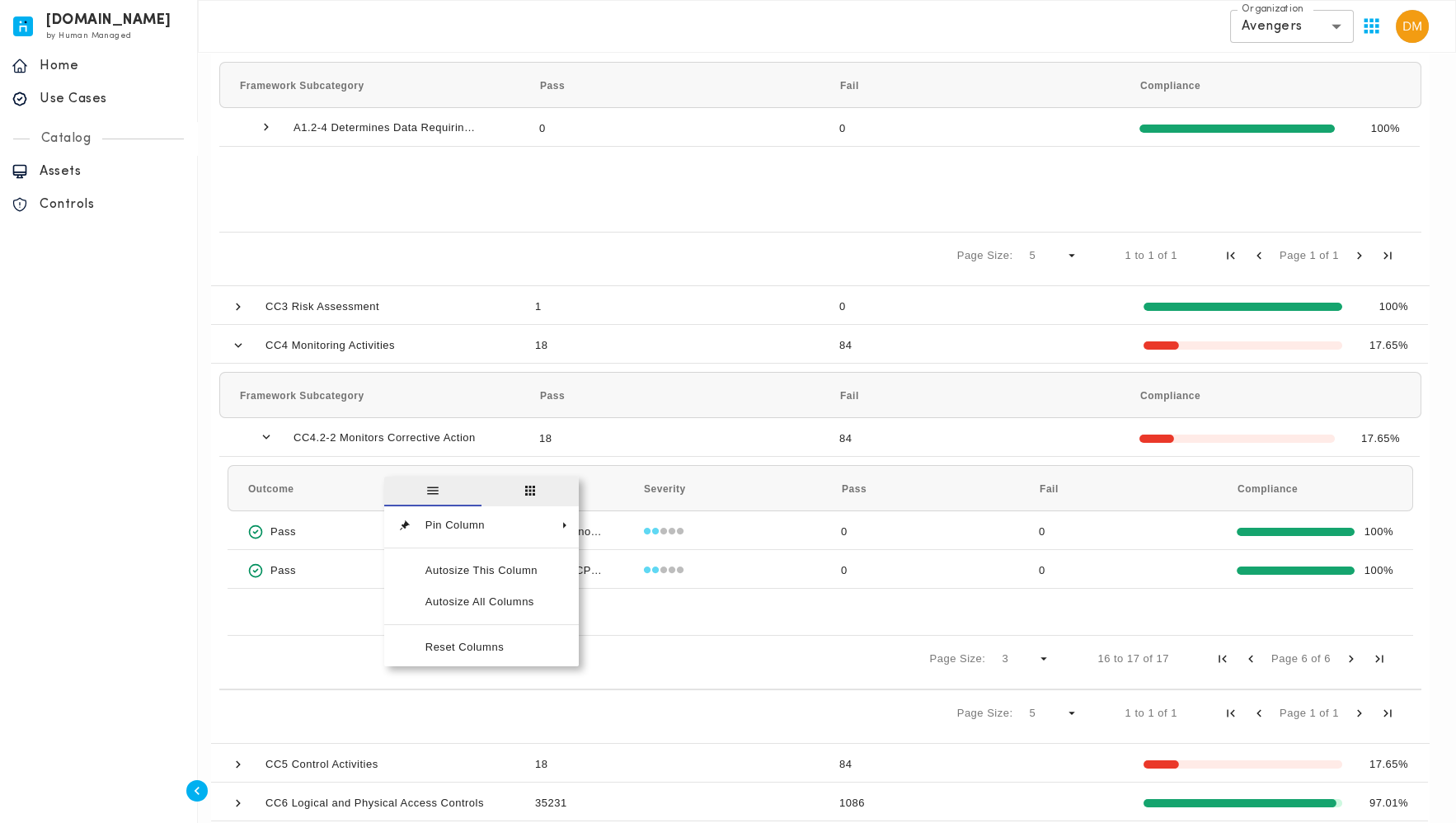
click at [511, 491] on span "columns" at bounding box center [530, 492] width 97 height 30
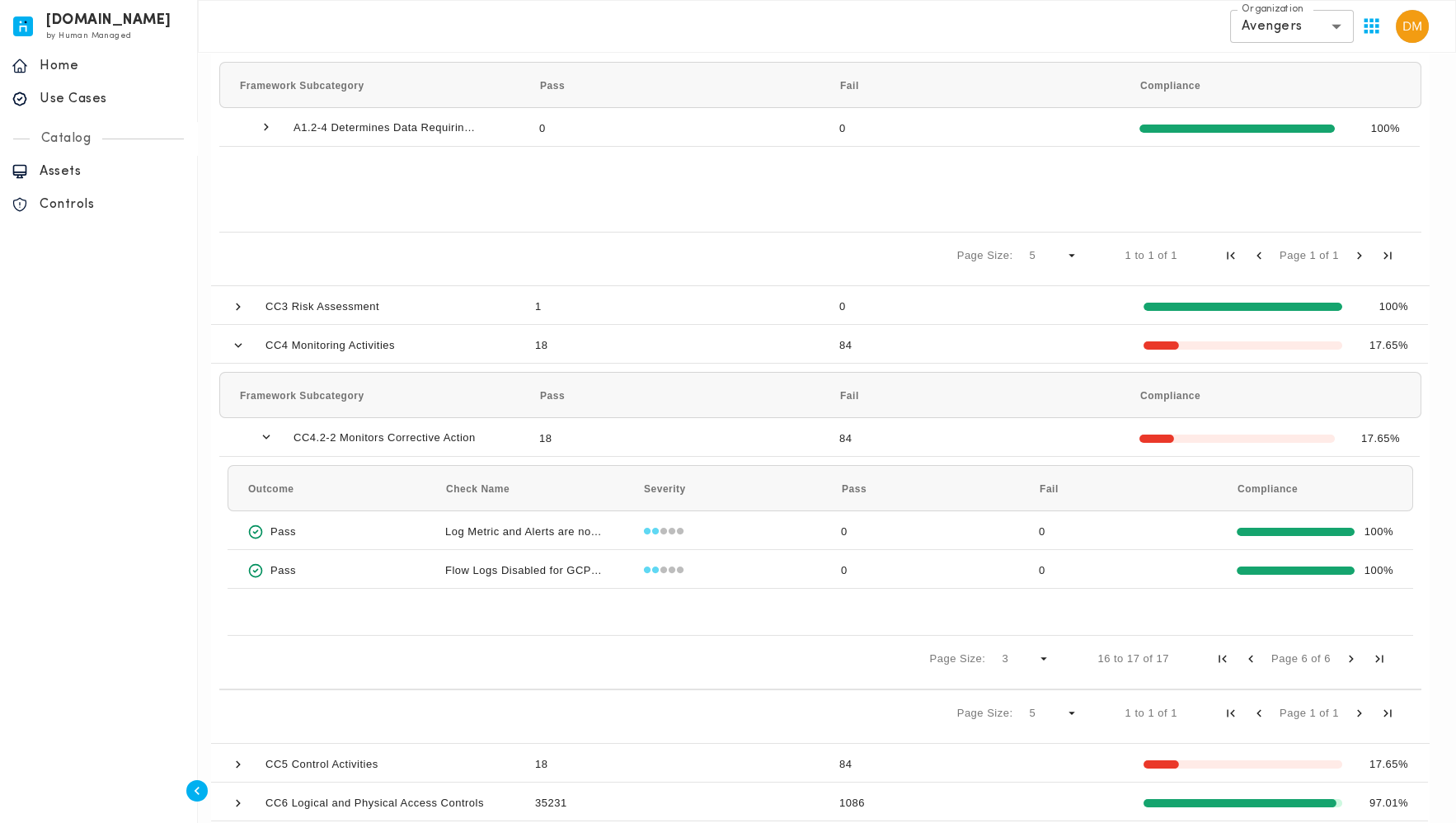
click at [198, 496] on main "invicta.io compliance benchmark Section ID: 59f29f79-ce4f-4476-9146-8717c4583fc…" at bounding box center [826, 271] width 1258 height 1296
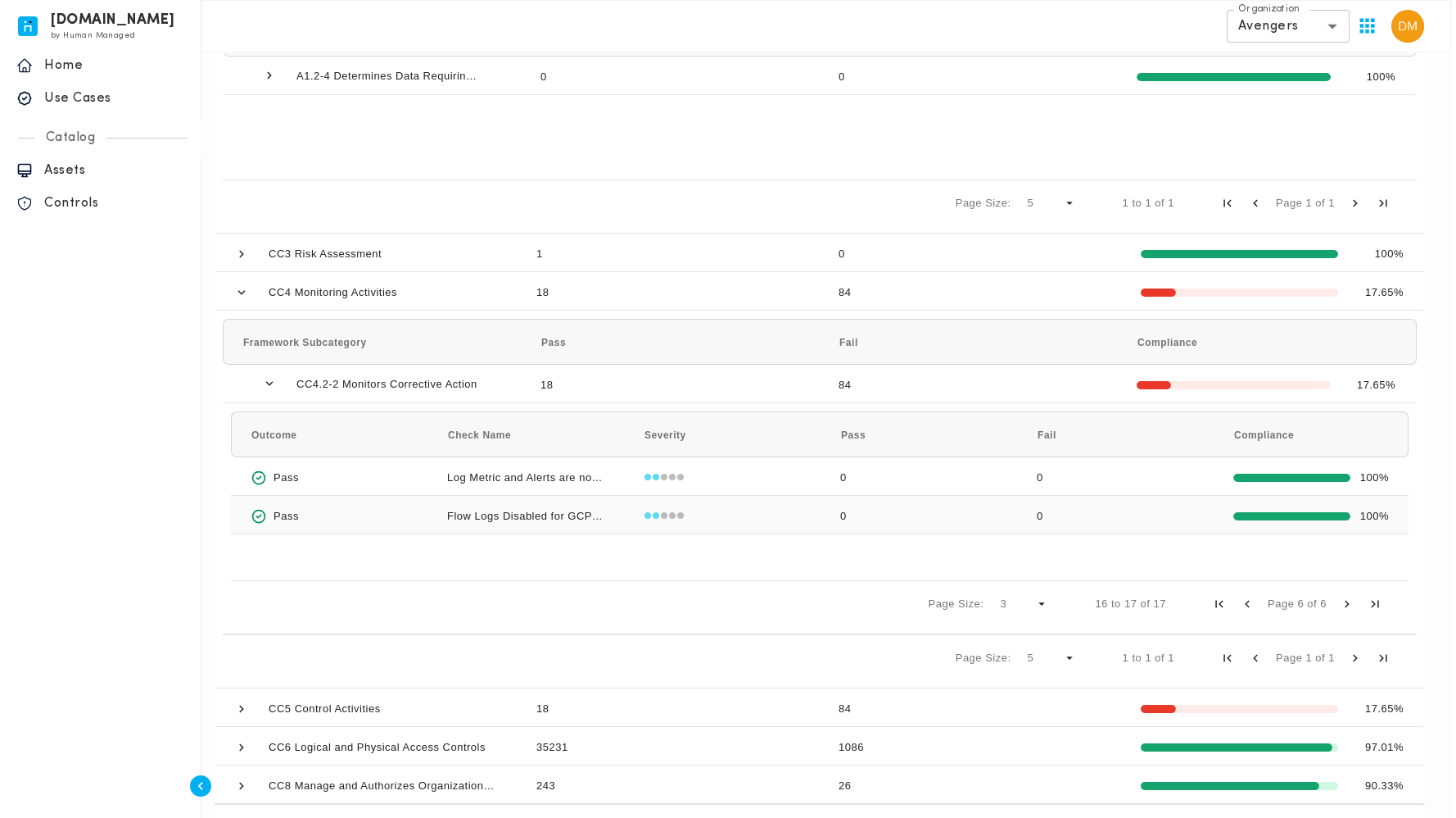
scroll to position [522, 0]
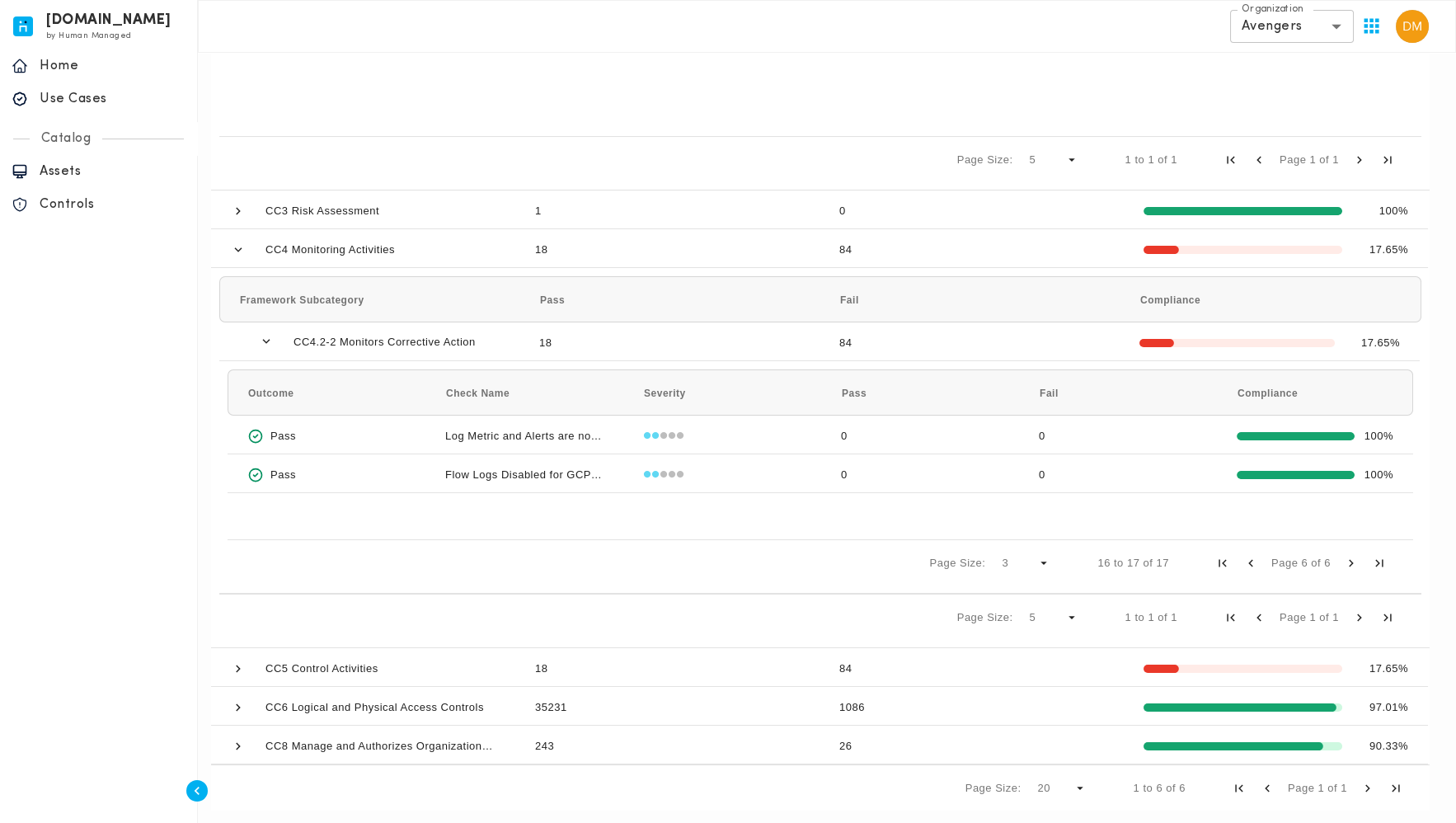
click at [1252, 564] on span "Previous Page" at bounding box center [1251, 563] width 15 height 15
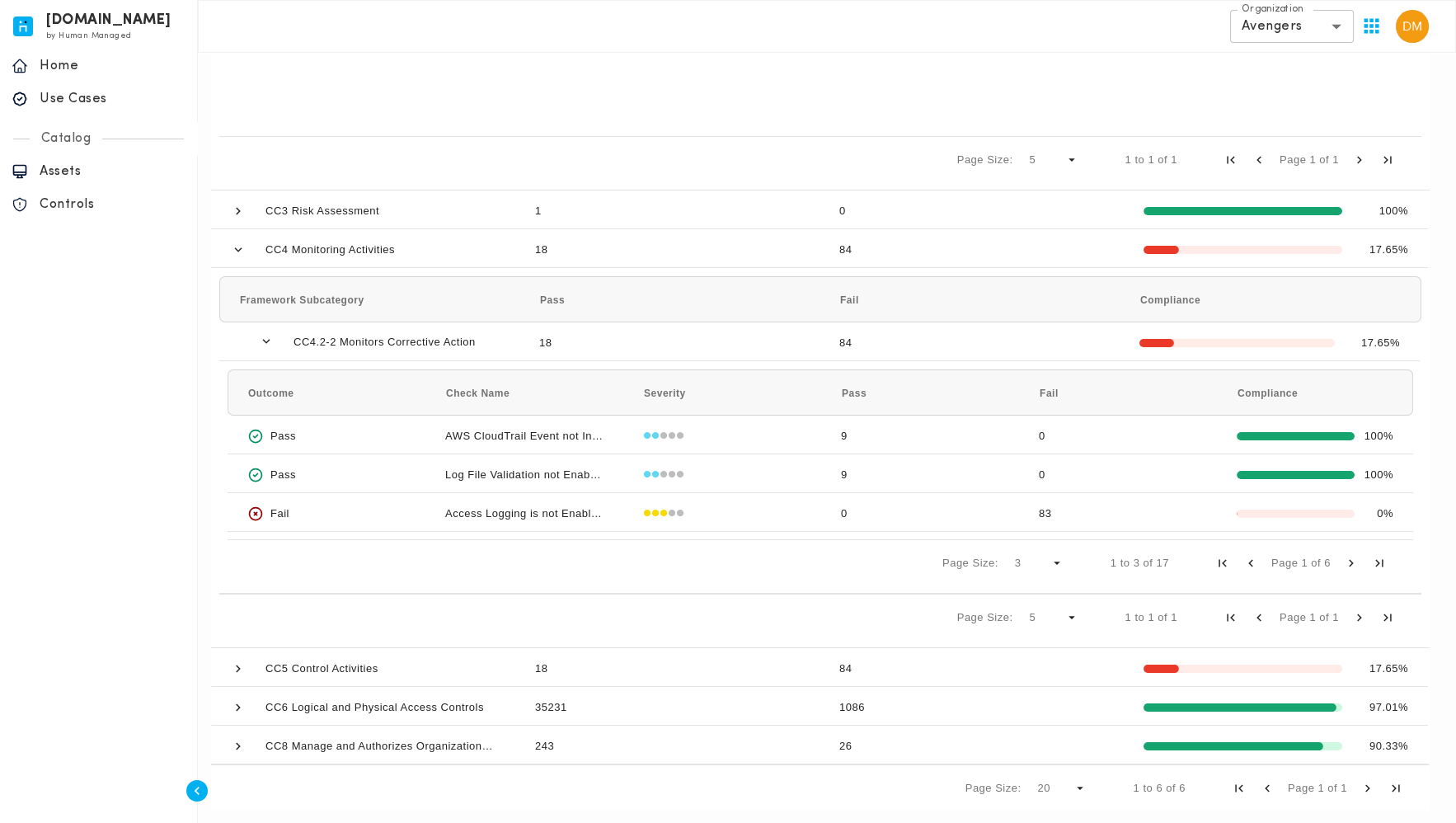
click at [1252, 564] on span "Previous Page" at bounding box center [1251, 563] width 15 height 15
click at [488, 508] on div "Access Logging is not Enabled for AWS Elastic Load Balancer" at bounding box center [524, 512] width 198 height 38
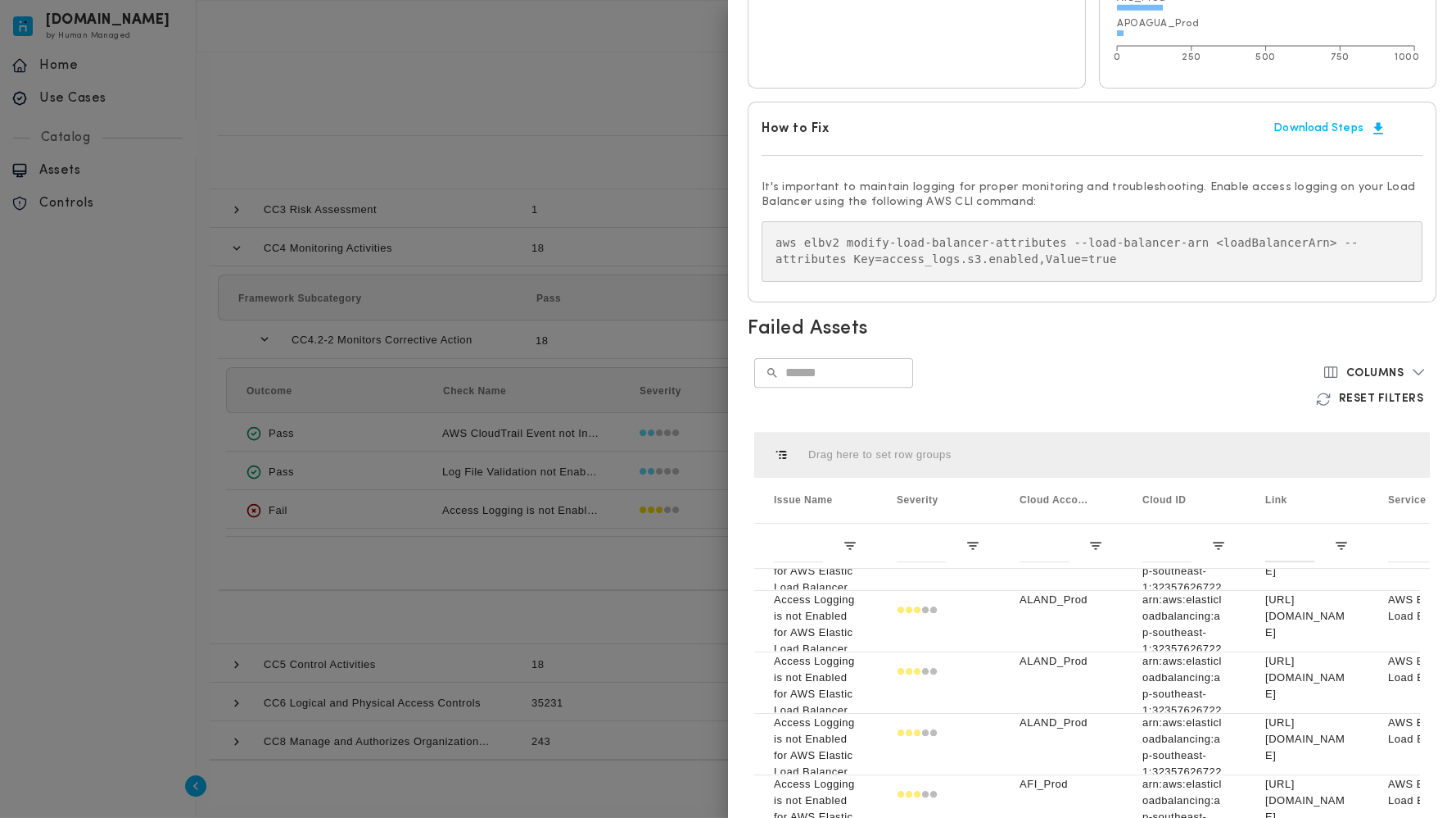
scroll to position [0, 0]
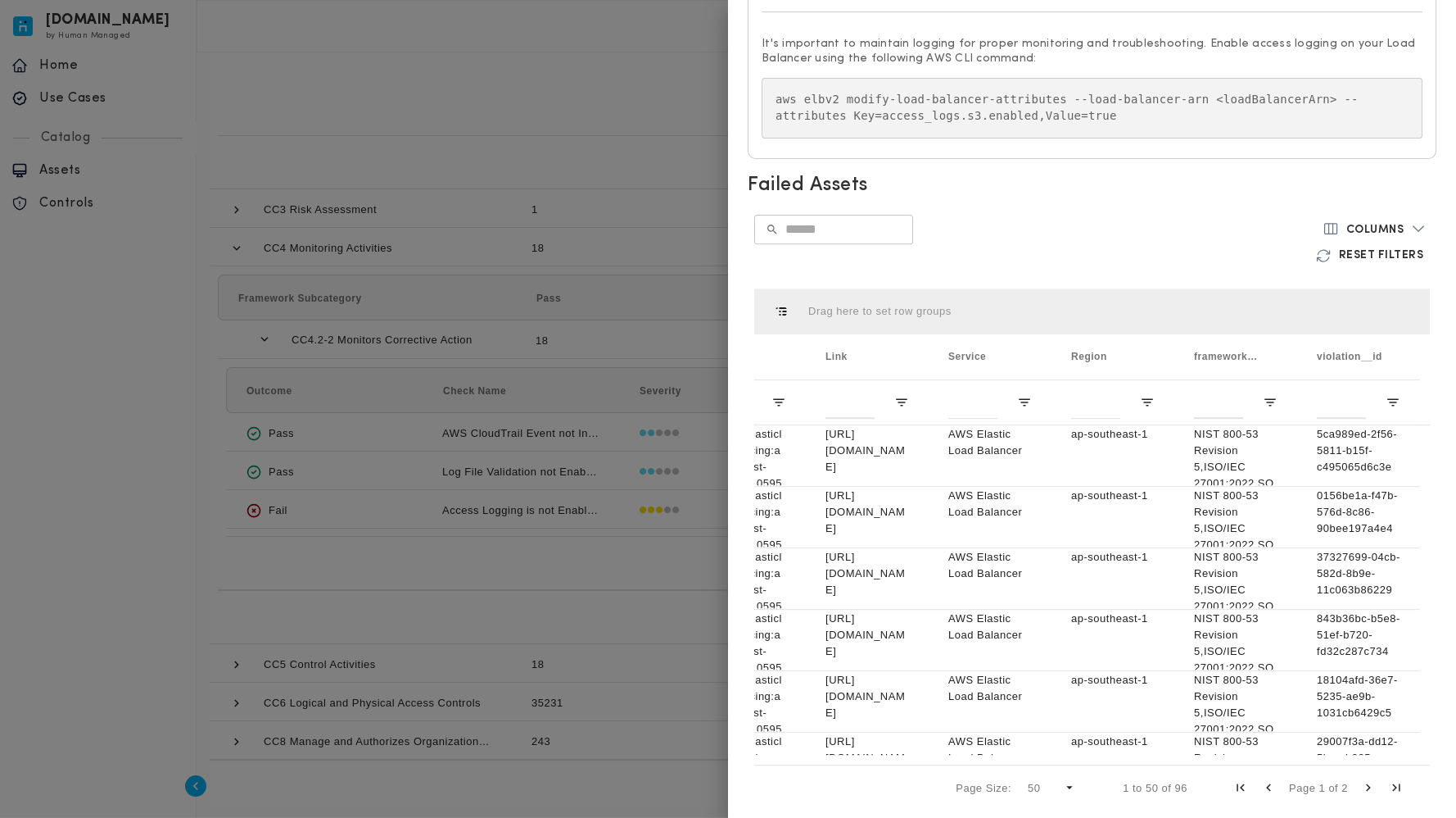
click at [363, 97] on div at bounding box center [728, 409] width 1456 height 818
